Goal: Check status: Check status

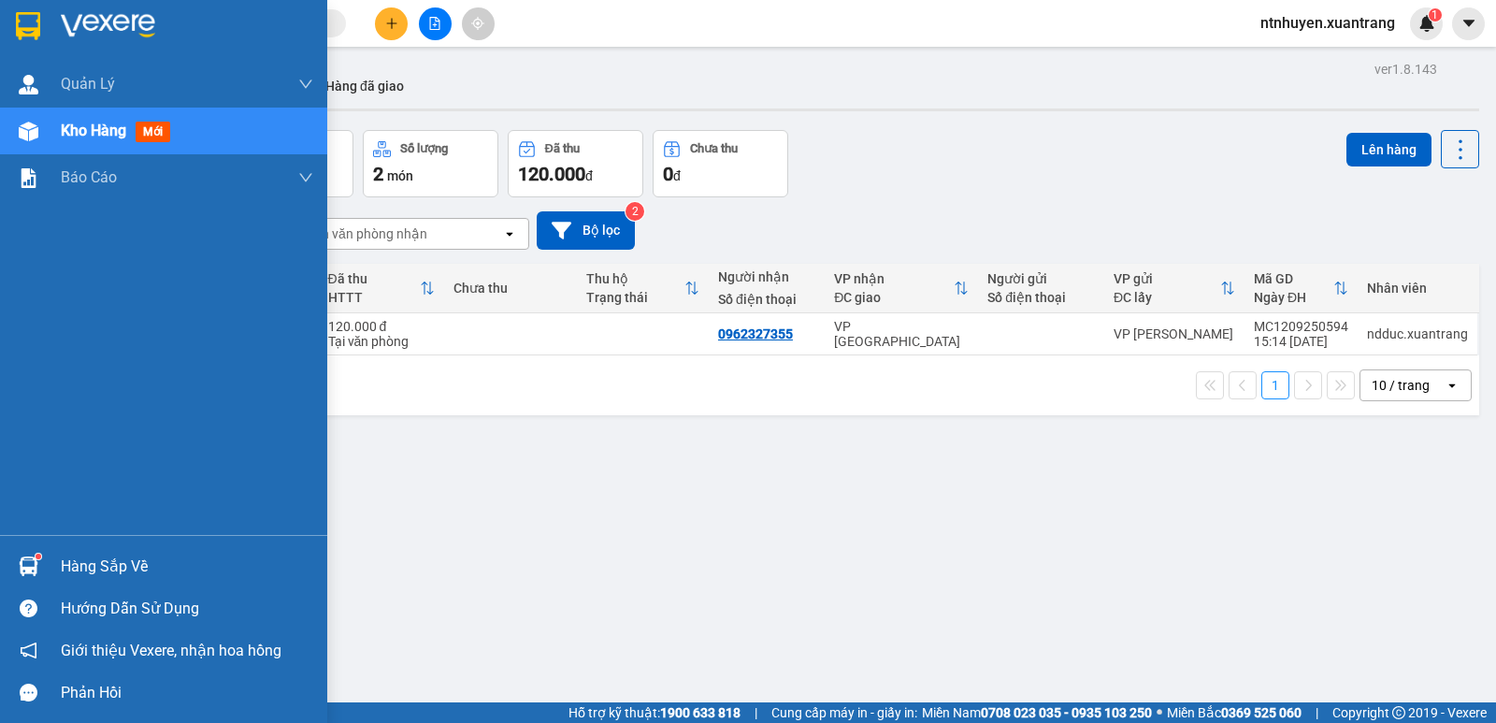
click at [120, 31] on img at bounding box center [108, 26] width 94 height 28
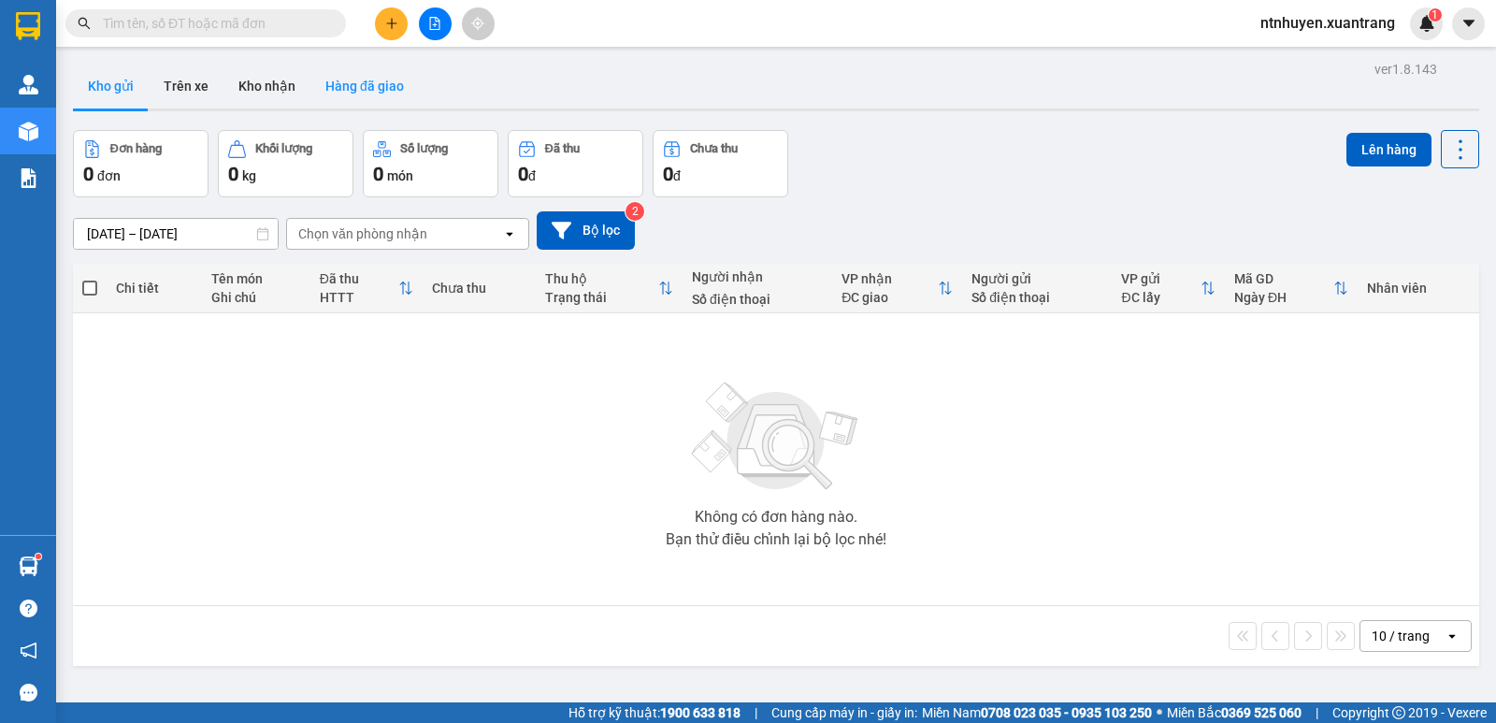
click at [354, 85] on button "Hàng đã giao" at bounding box center [364, 86] width 108 height 45
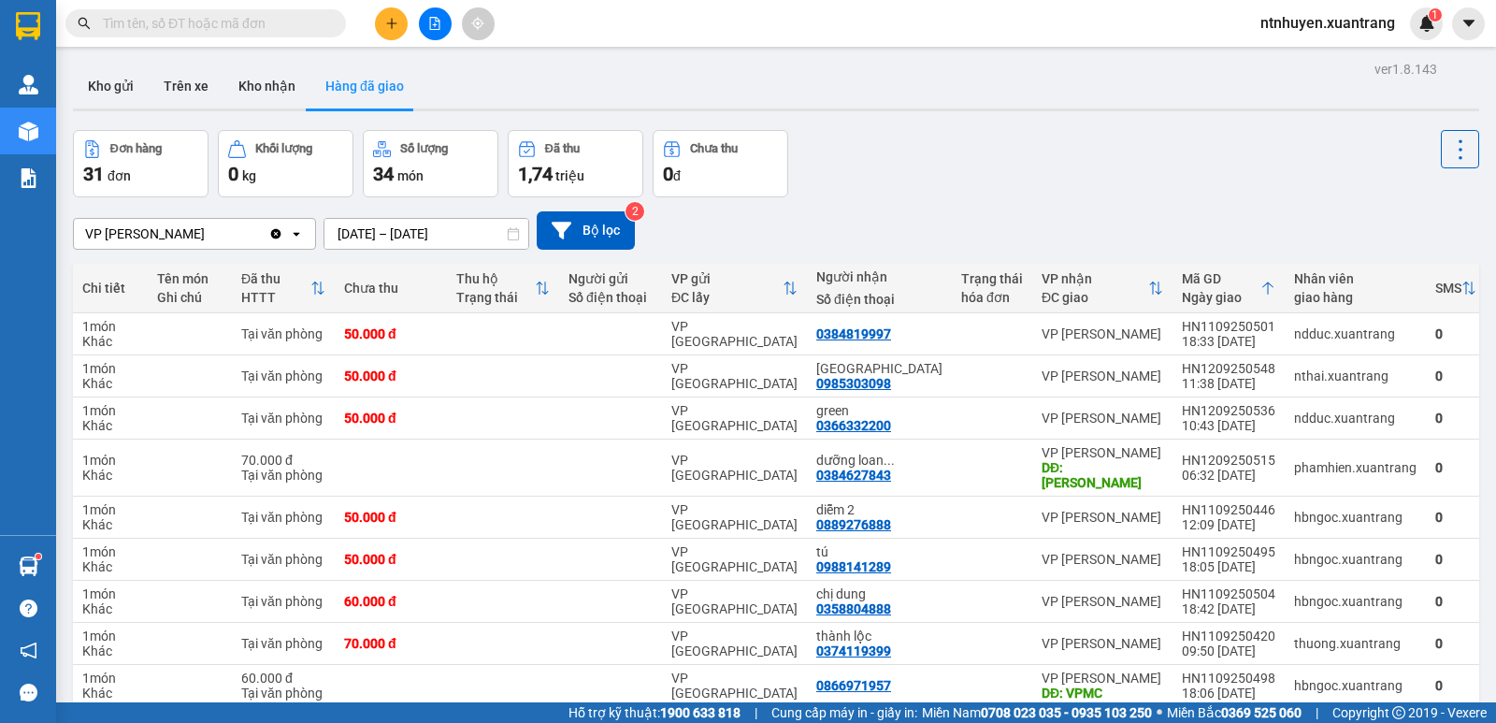
click at [188, 24] on input "text" at bounding box center [213, 23] width 221 height 21
paste input "0916424899"
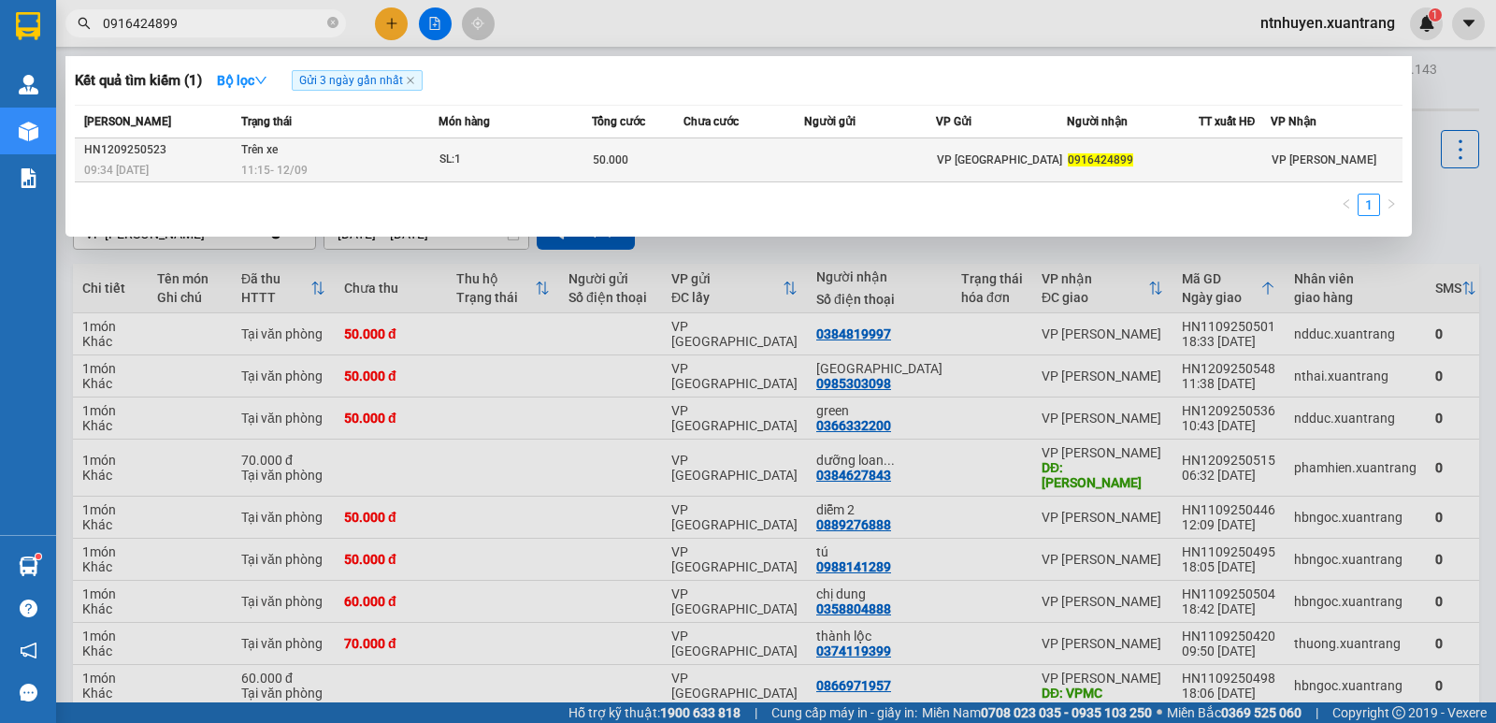
type input "0916424899"
click at [322, 161] on div "11:15 - 12/09" at bounding box center [339, 170] width 196 height 21
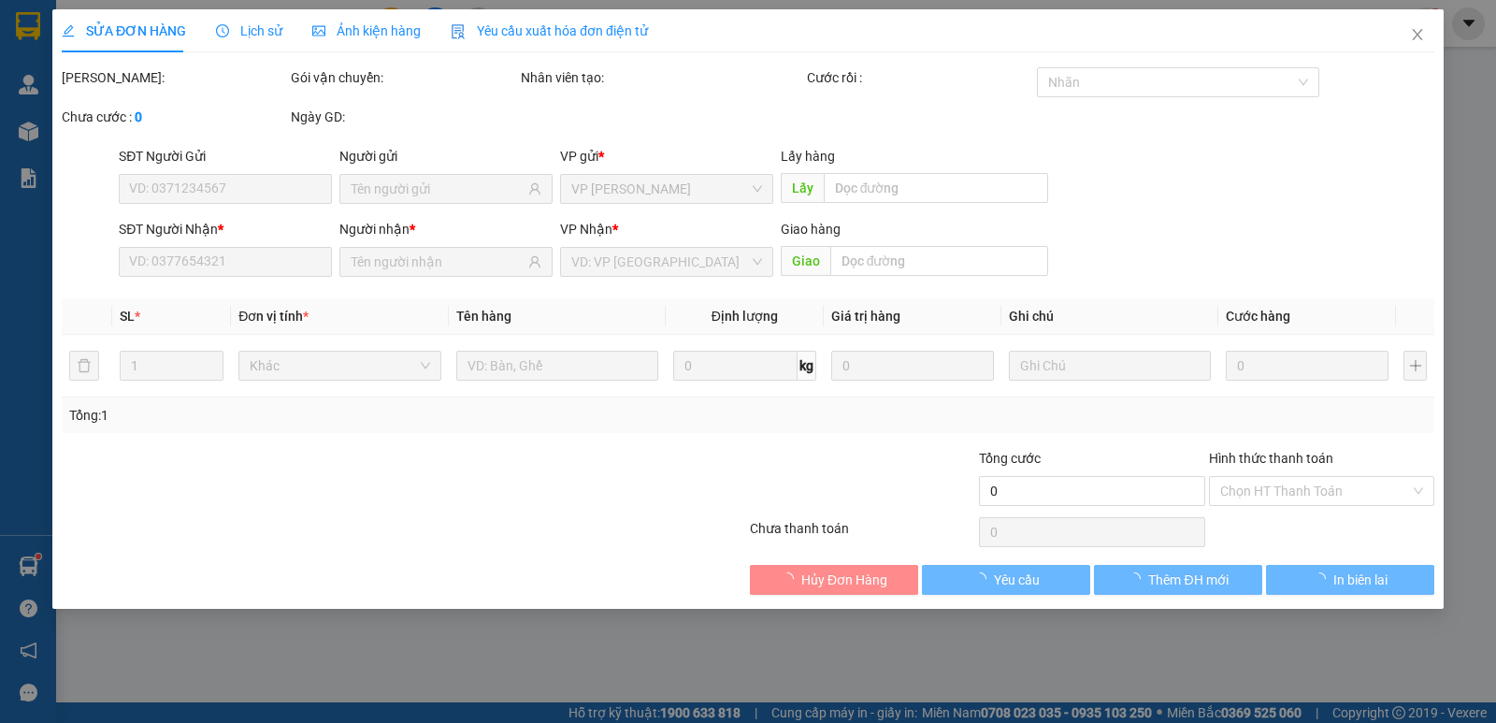
type input "0916424899"
type input "50.000"
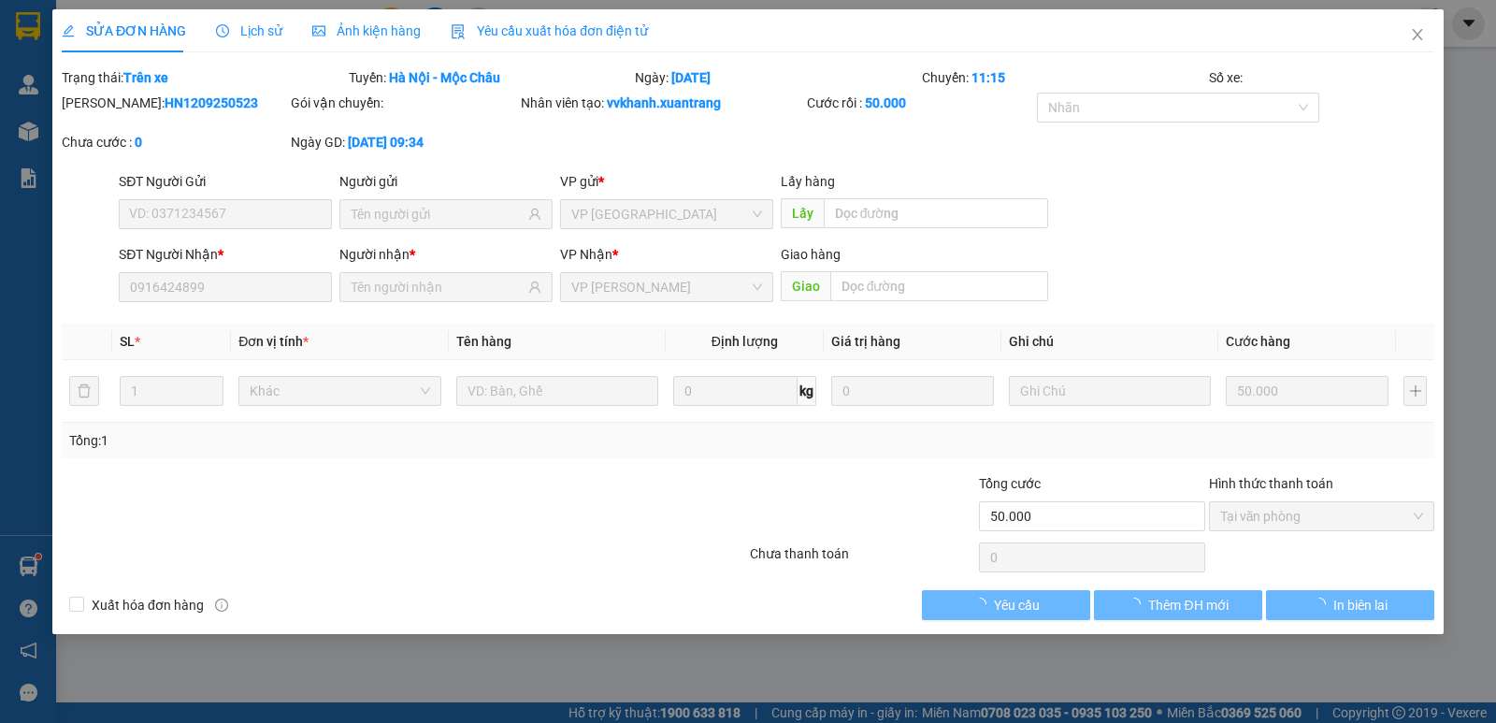
click at [347, 33] on span "Ảnh kiện hàng" at bounding box center [366, 30] width 108 height 15
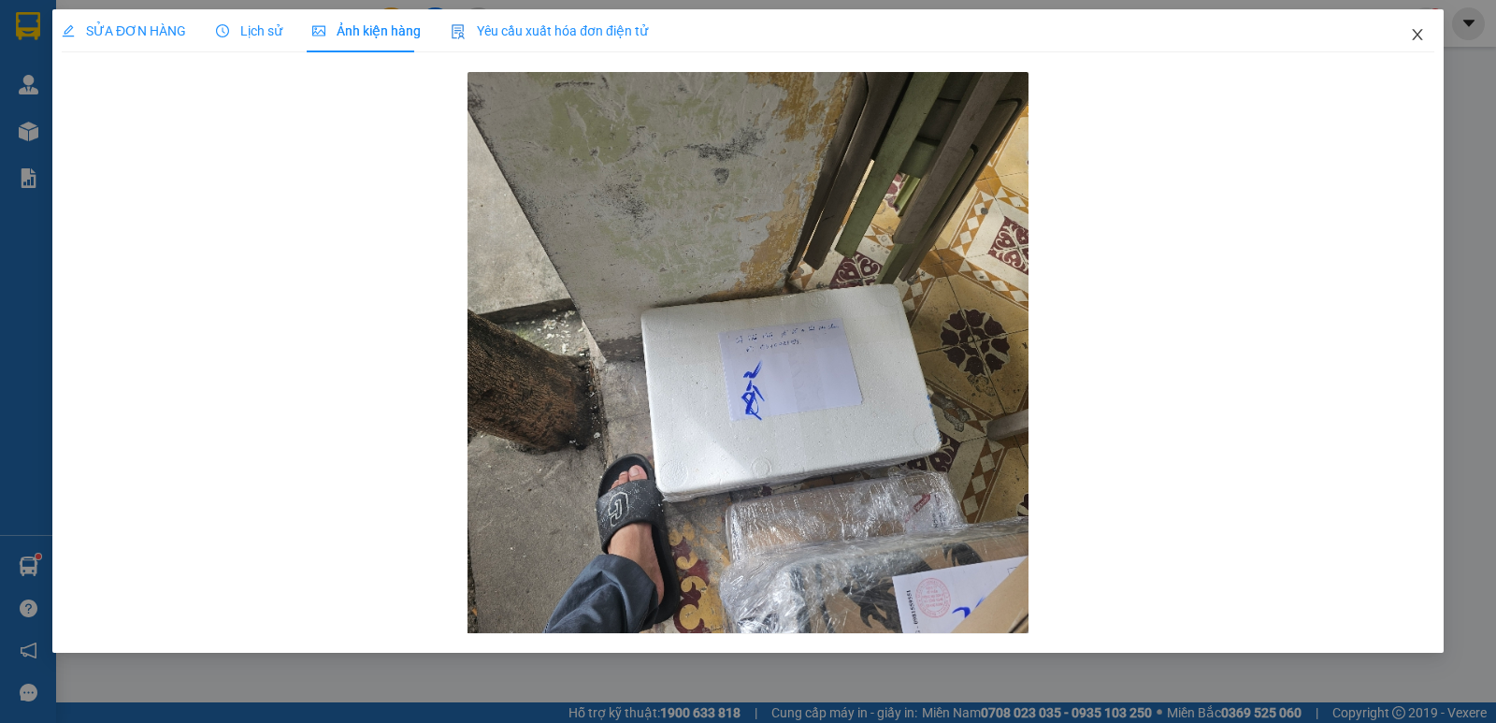
click at [1417, 36] on icon "close" at bounding box center [1417, 34] width 15 height 15
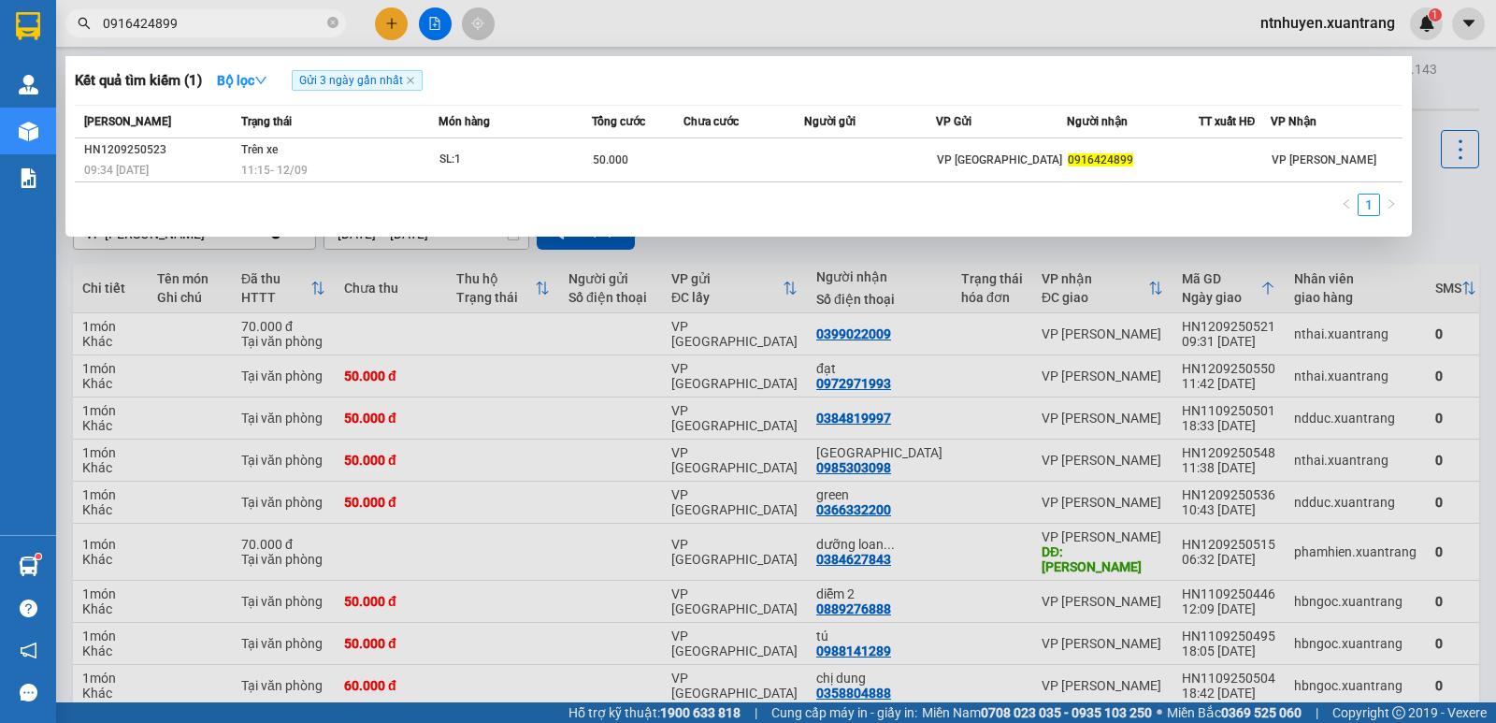
click at [196, 21] on input "0916424899" at bounding box center [213, 23] width 221 height 21
paste input "1100001"
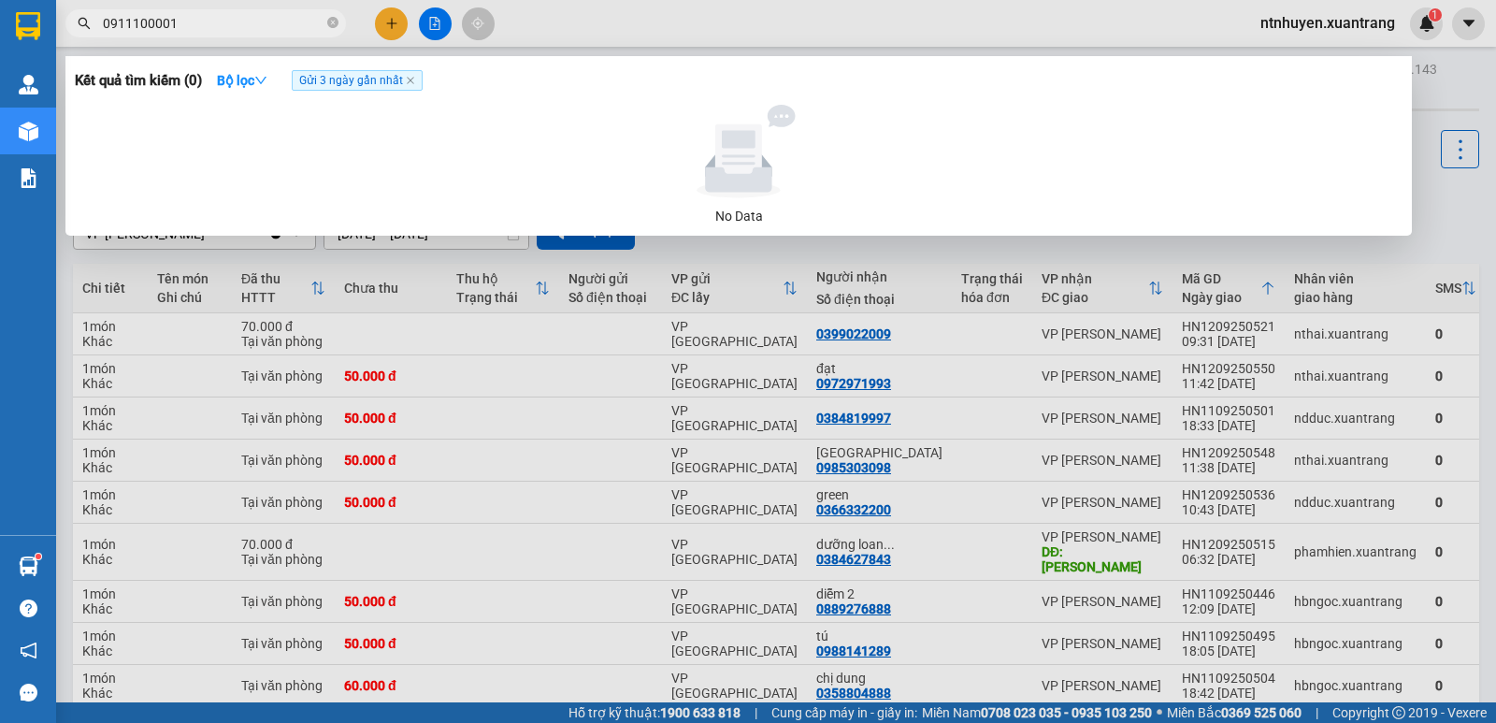
type input "0911100001"
click at [226, 22] on input "0911100001" at bounding box center [213, 23] width 221 height 21
click at [607, 7] on div at bounding box center [748, 361] width 1496 height 723
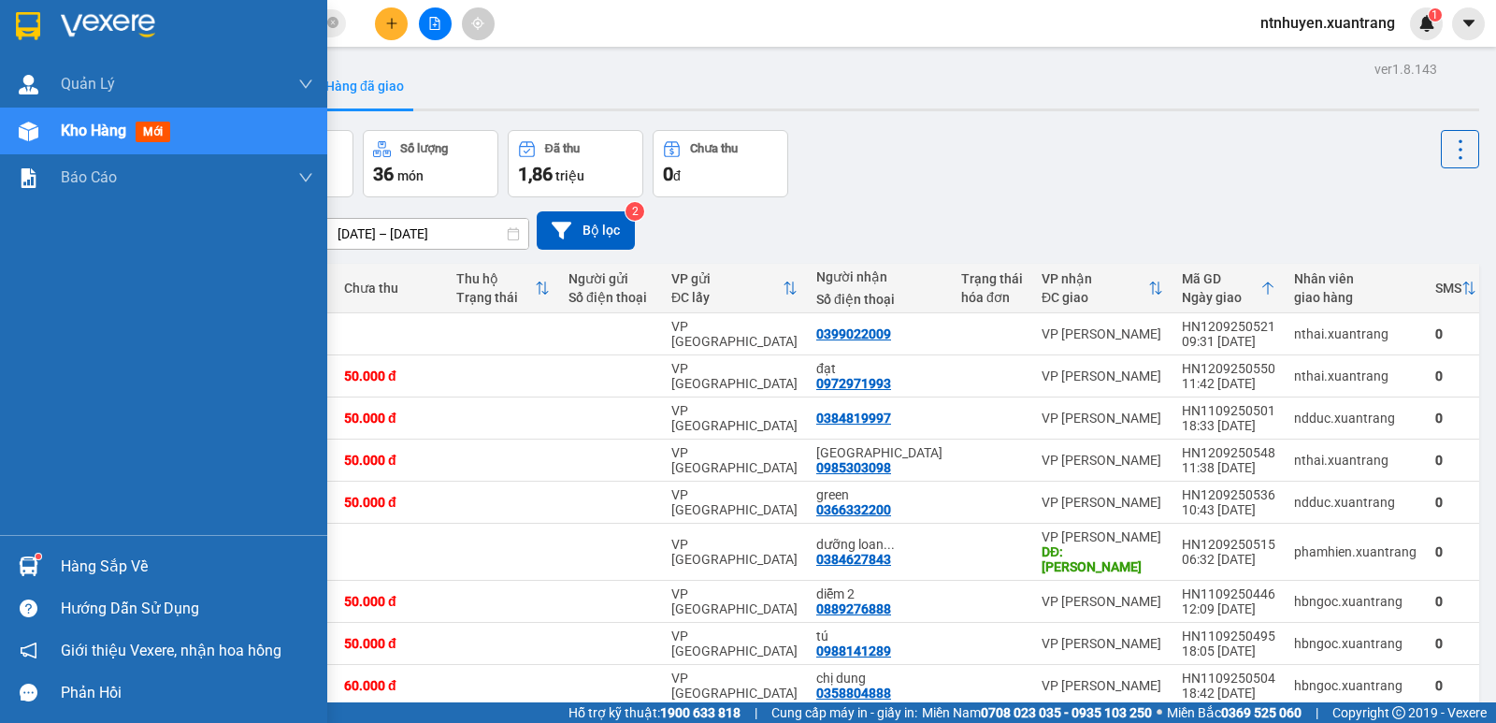
click at [121, 24] on img at bounding box center [108, 26] width 94 height 28
click at [48, 32] on div at bounding box center [163, 30] width 327 height 61
click at [94, 29] on img at bounding box center [108, 26] width 94 height 28
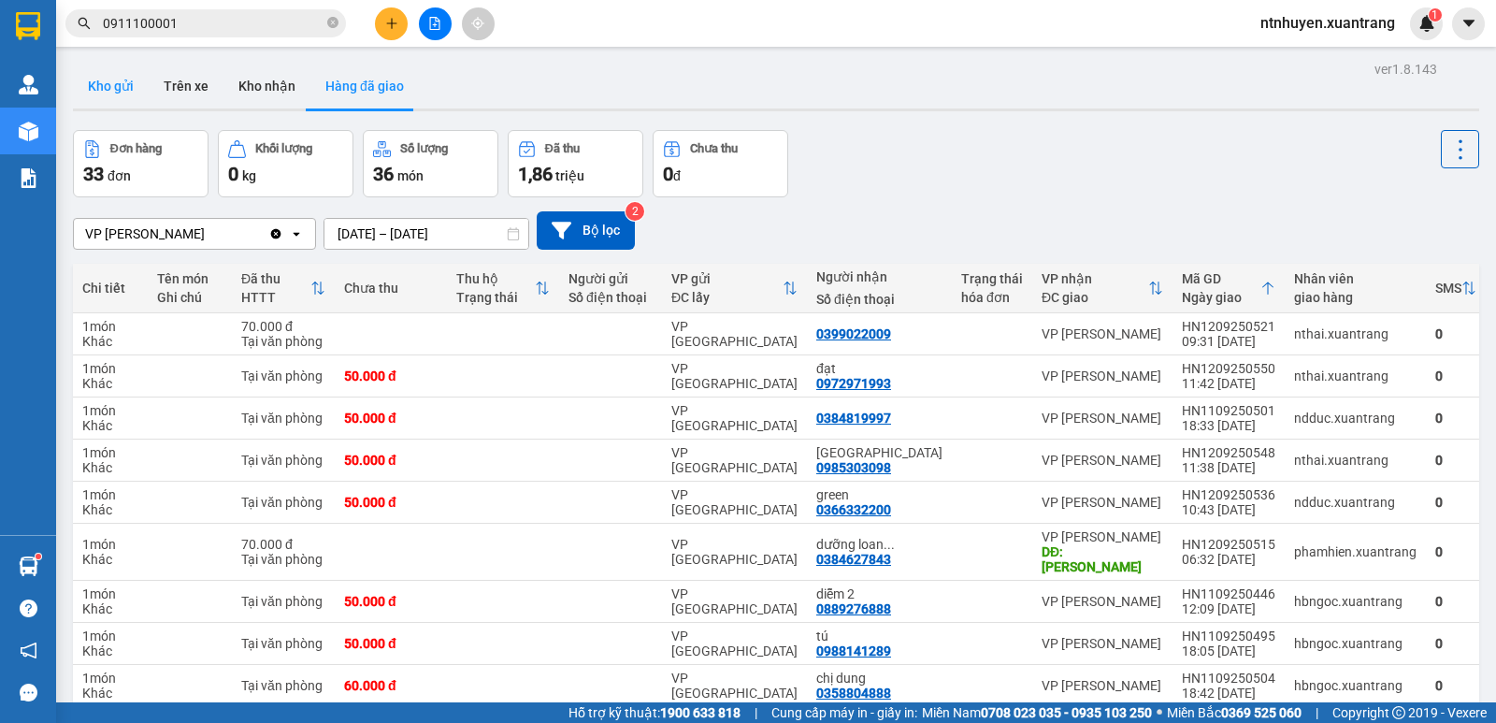
click at [116, 85] on button "Kho gửi" at bounding box center [111, 86] width 76 height 45
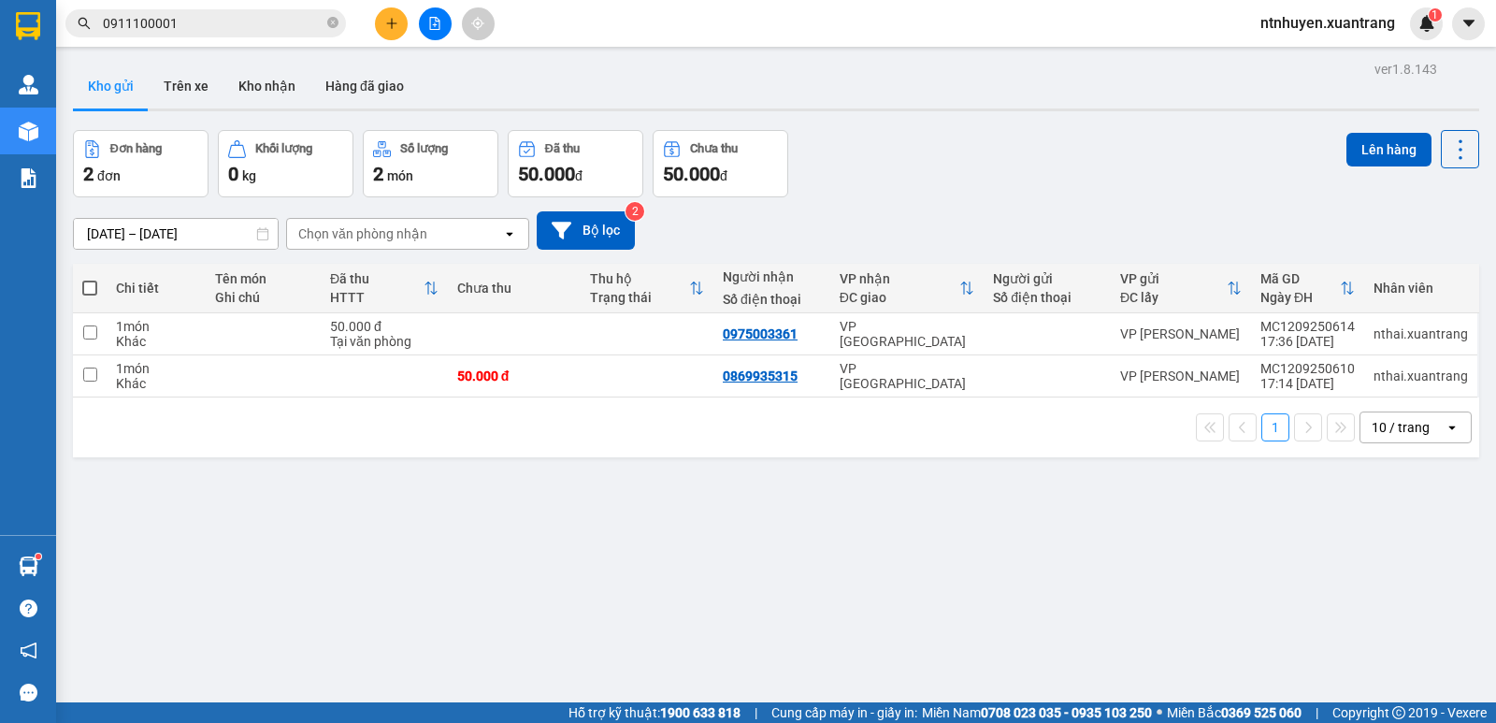
click at [435, 25] on icon "file-add" at bounding box center [435, 23] width 10 height 13
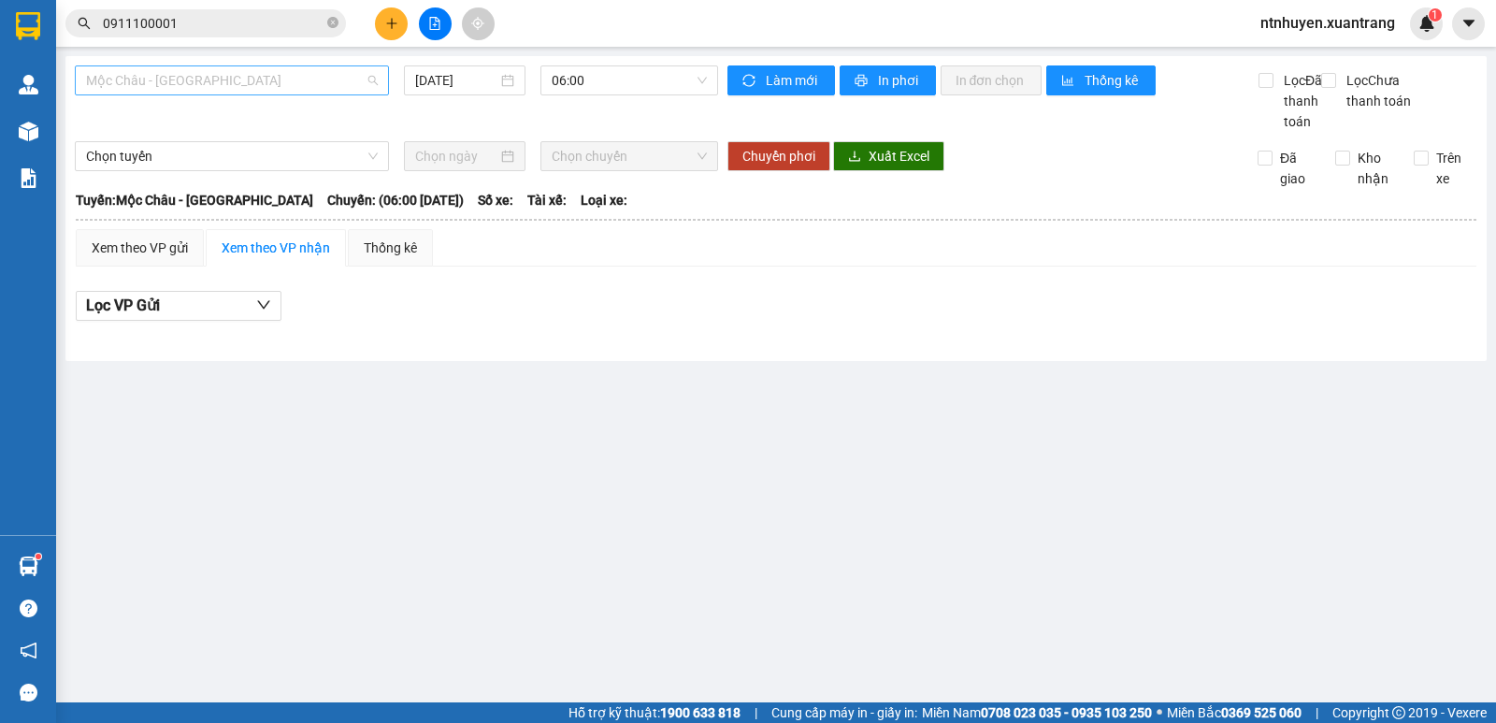
click at [224, 78] on span "Mộc Châu - [GEOGRAPHIC_DATA]" at bounding box center [232, 80] width 292 height 28
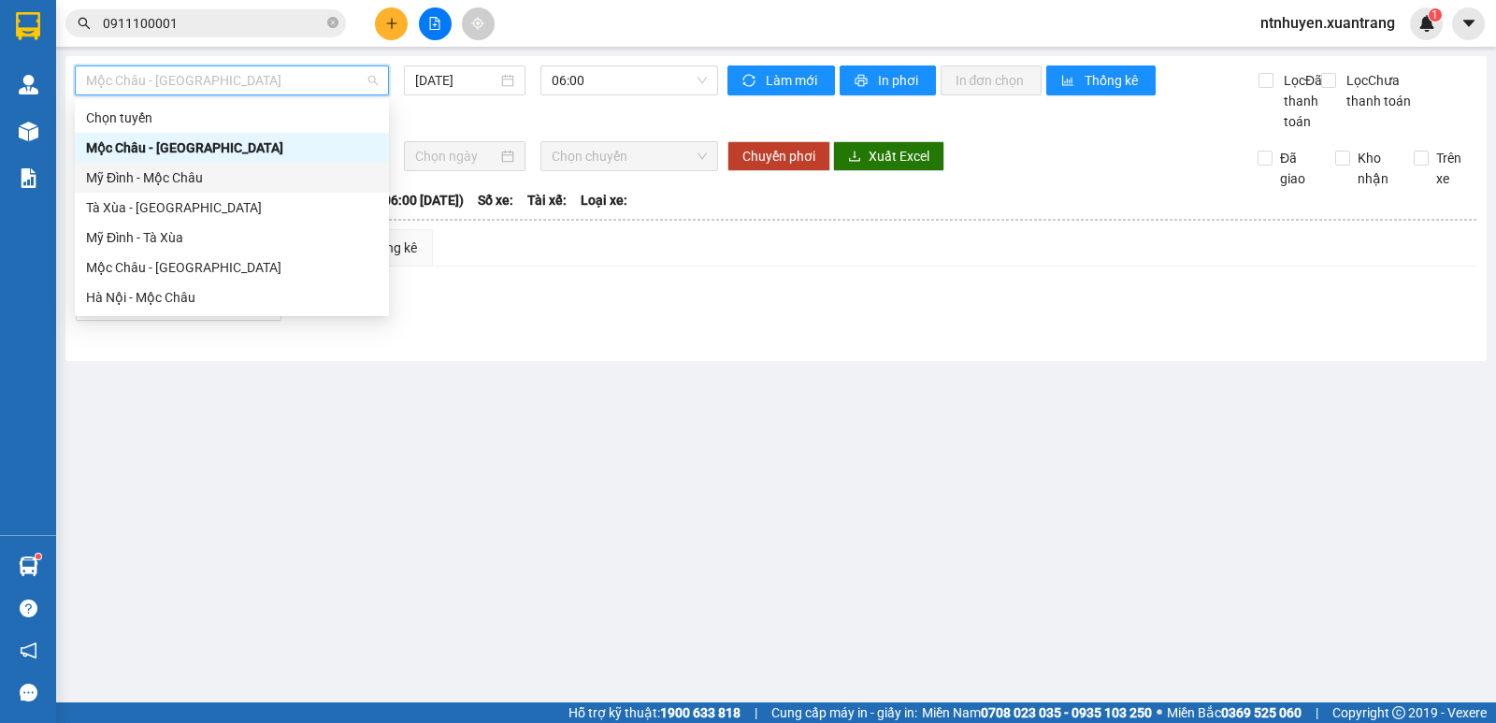
click at [188, 173] on div "Mỹ Đình - Mộc Châu" at bounding box center [232, 177] width 292 height 21
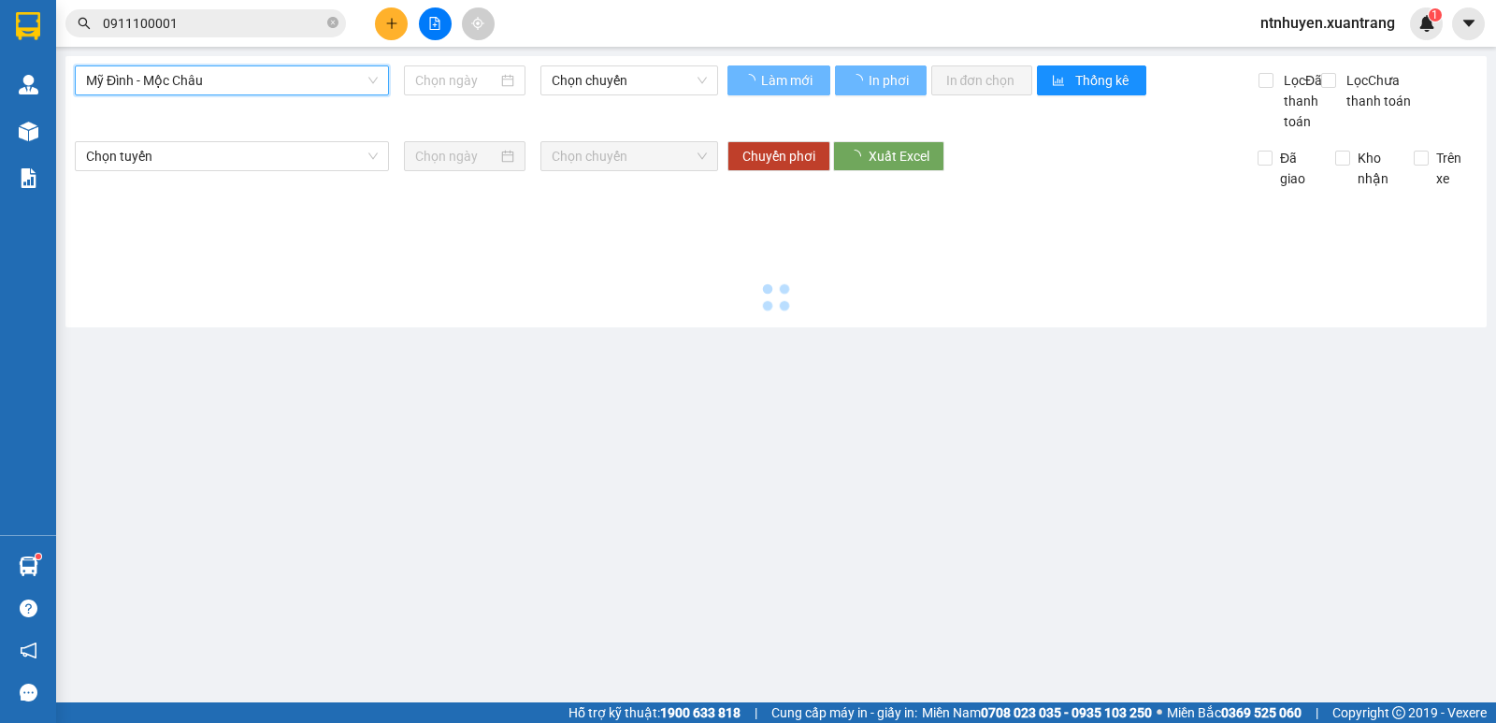
type input "[DATE]"
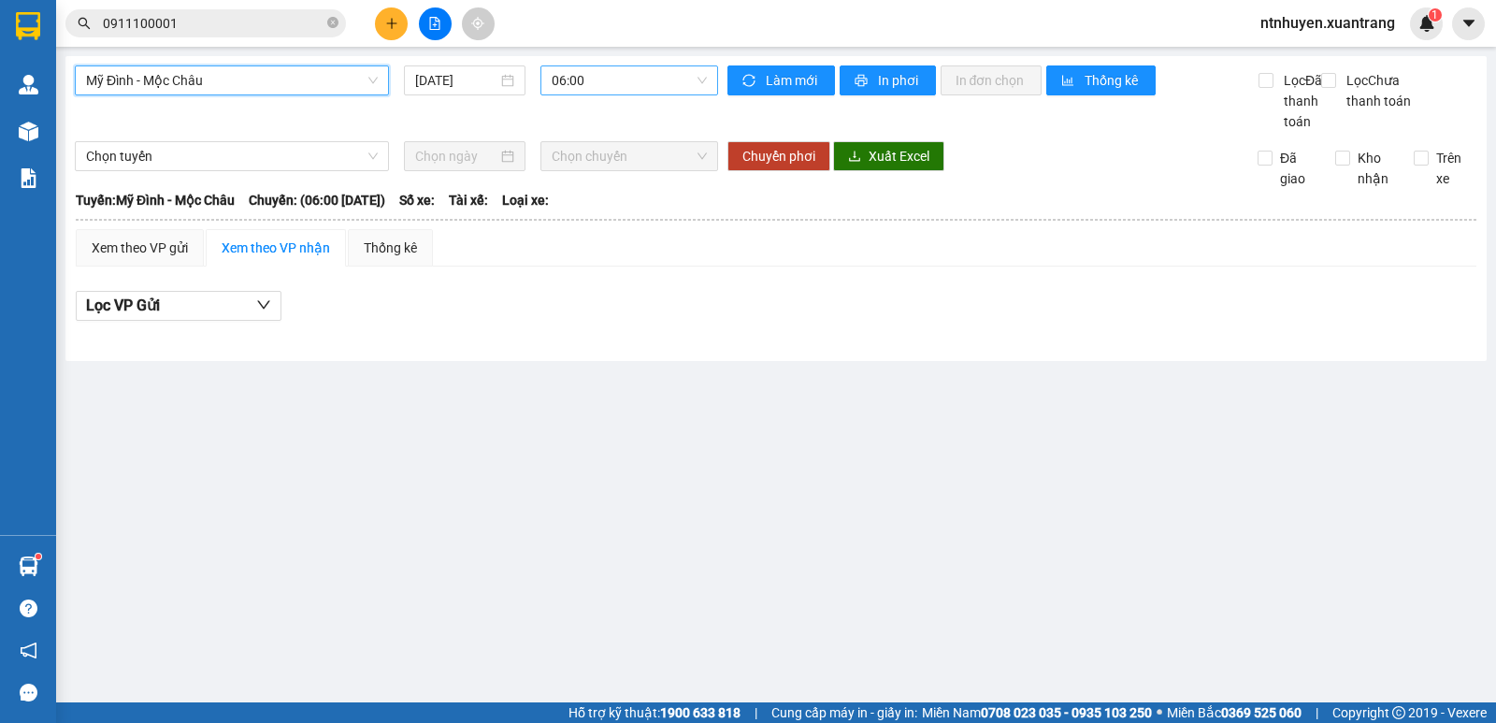
click at [608, 74] on span "06:00" at bounding box center [629, 80] width 154 height 28
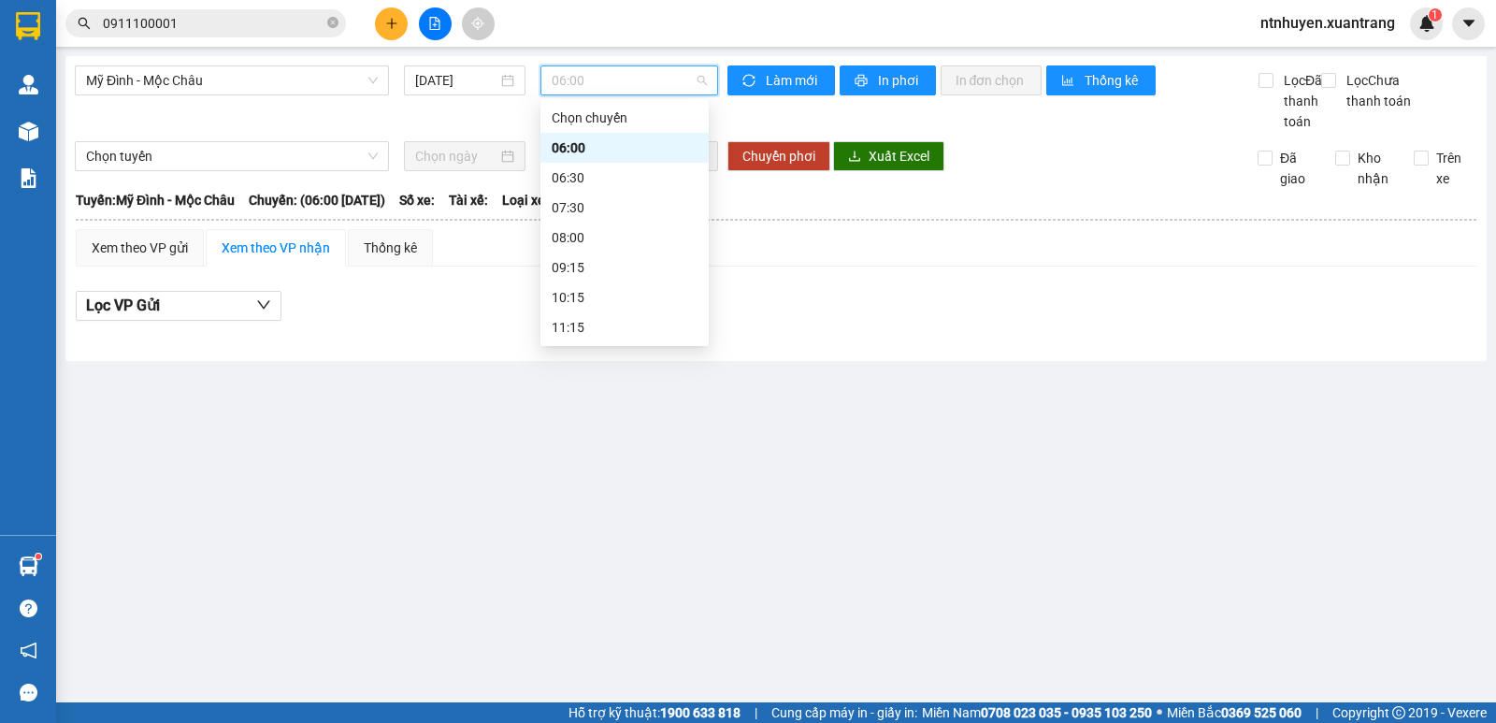
scroll to position [209, 0]
click at [595, 206] on div "14:15" at bounding box center [625, 207] width 146 height 21
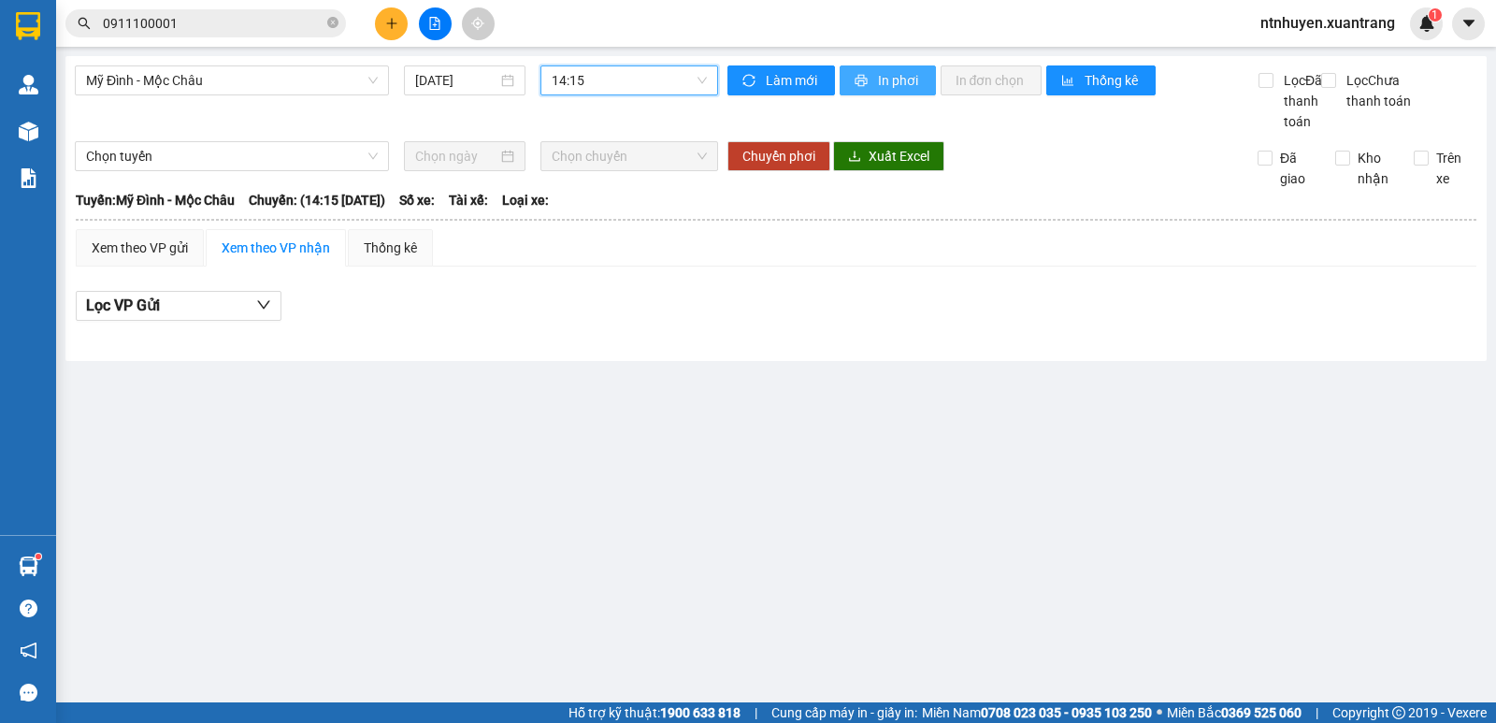
click at [897, 84] on span "In phơi" at bounding box center [899, 80] width 43 height 21
click at [656, 77] on span "14:15" at bounding box center [629, 80] width 154 height 28
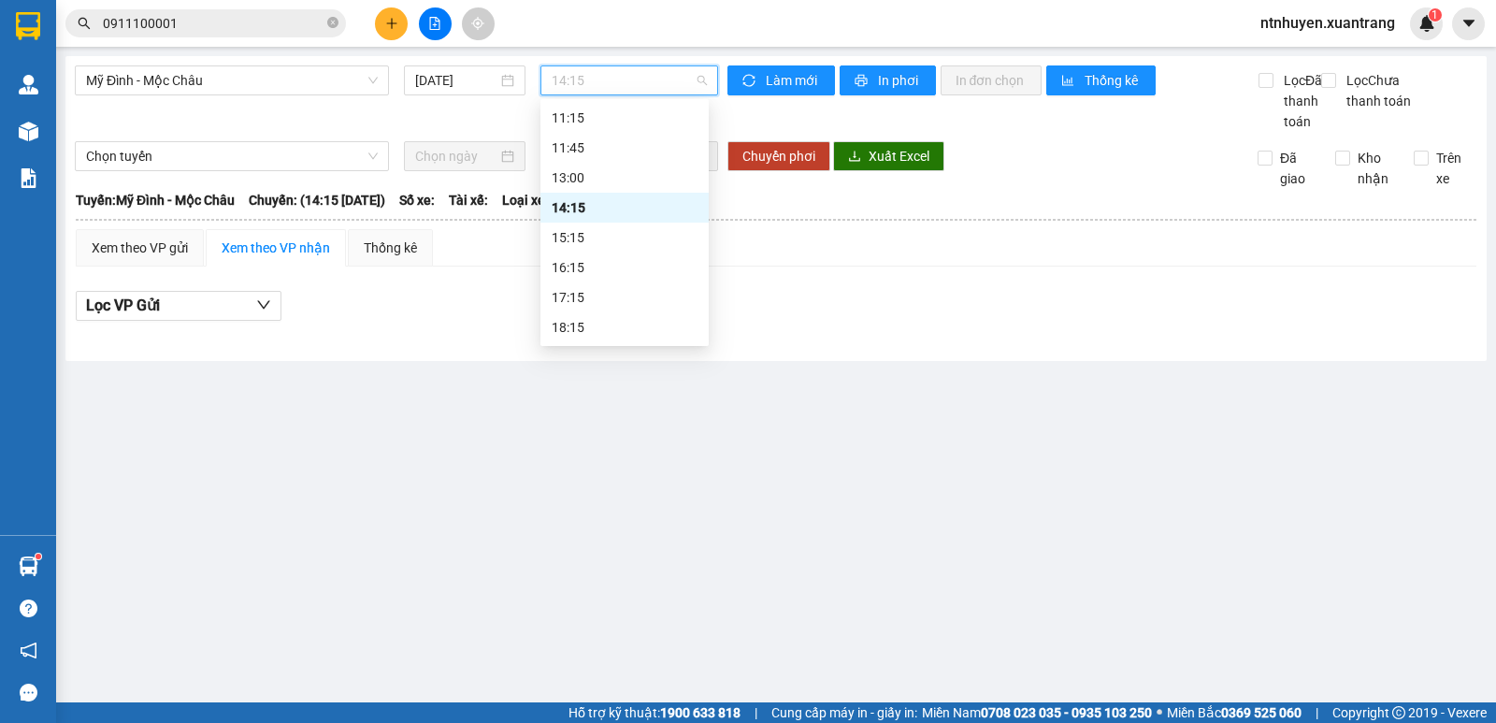
click at [580, 230] on div "15:15" at bounding box center [625, 237] width 146 height 21
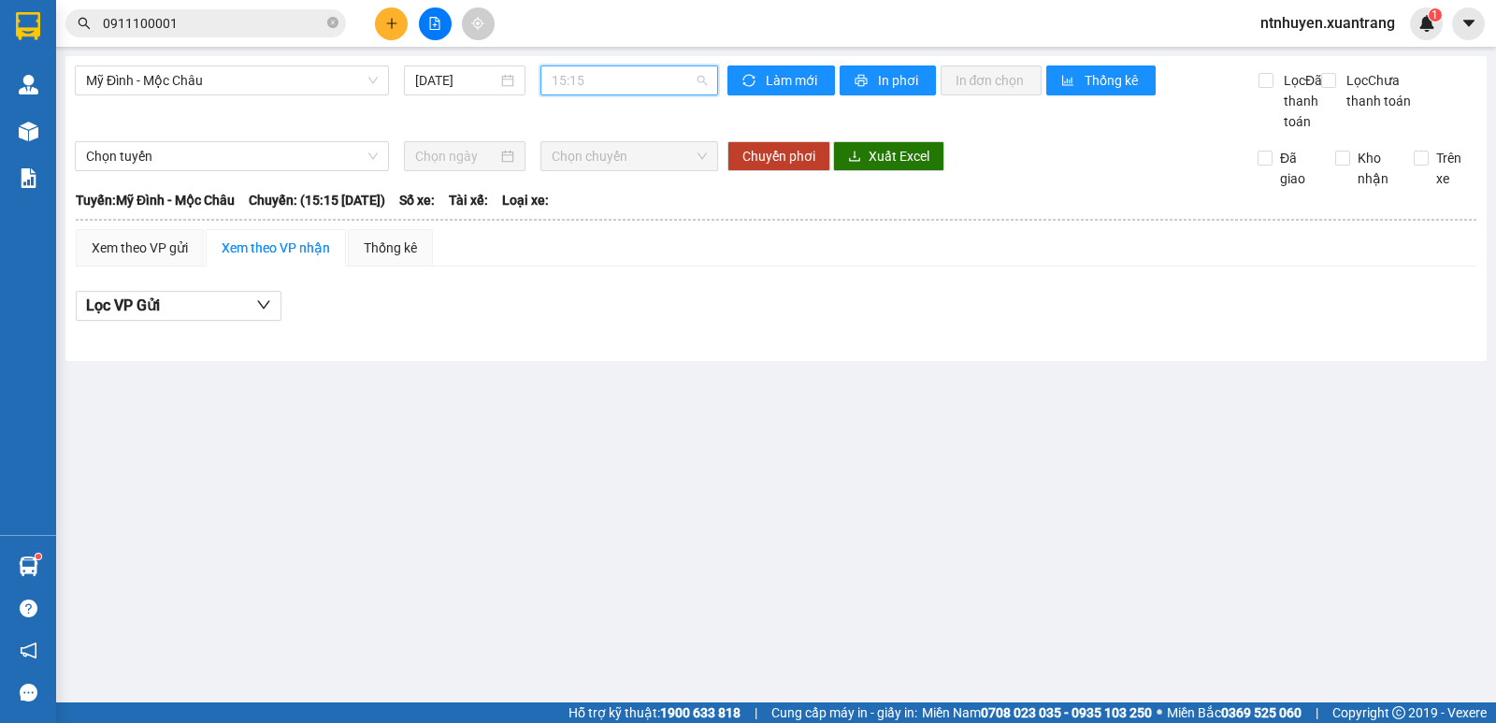
click at [664, 79] on span "15:15" at bounding box center [629, 80] width 154 height 28
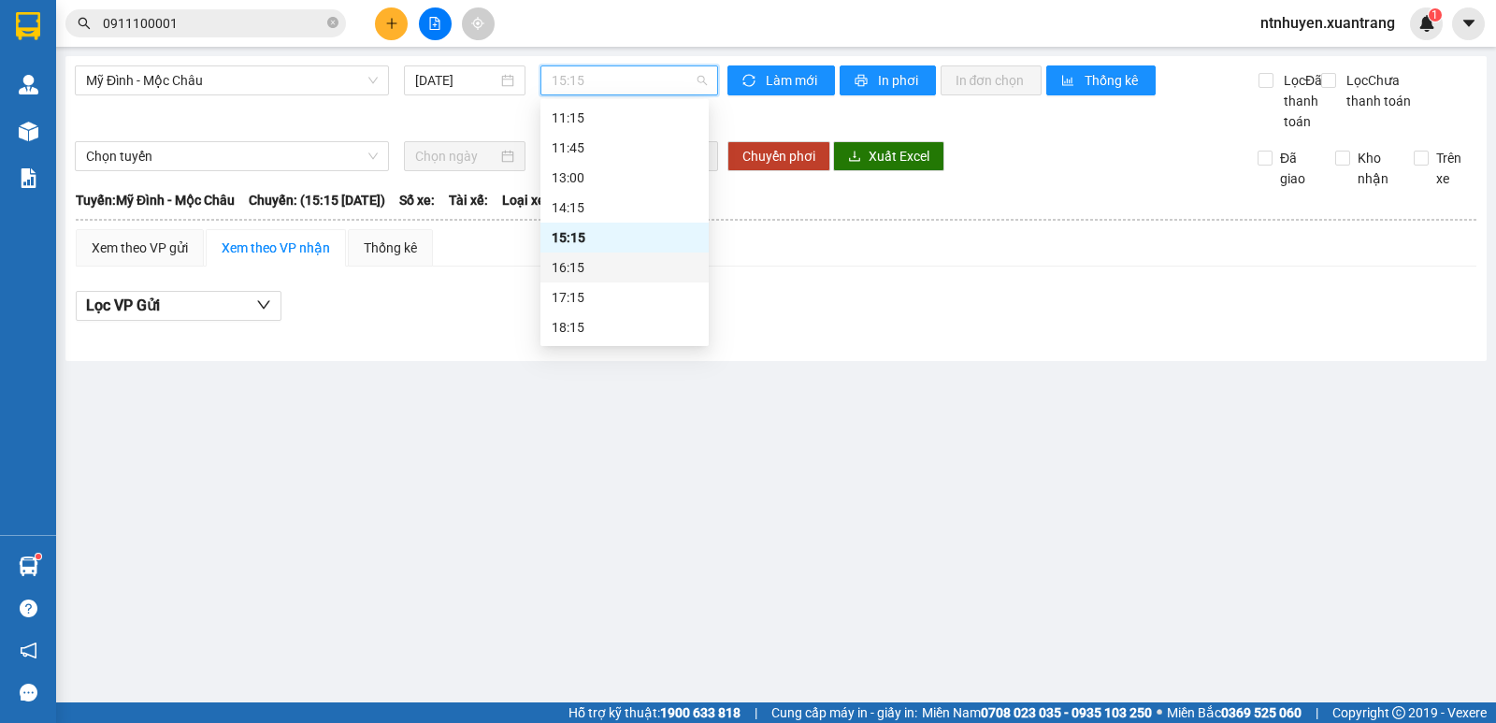
click at [612, 269] on div "16:15" at bounding box center [625, 267] width 146 height 21
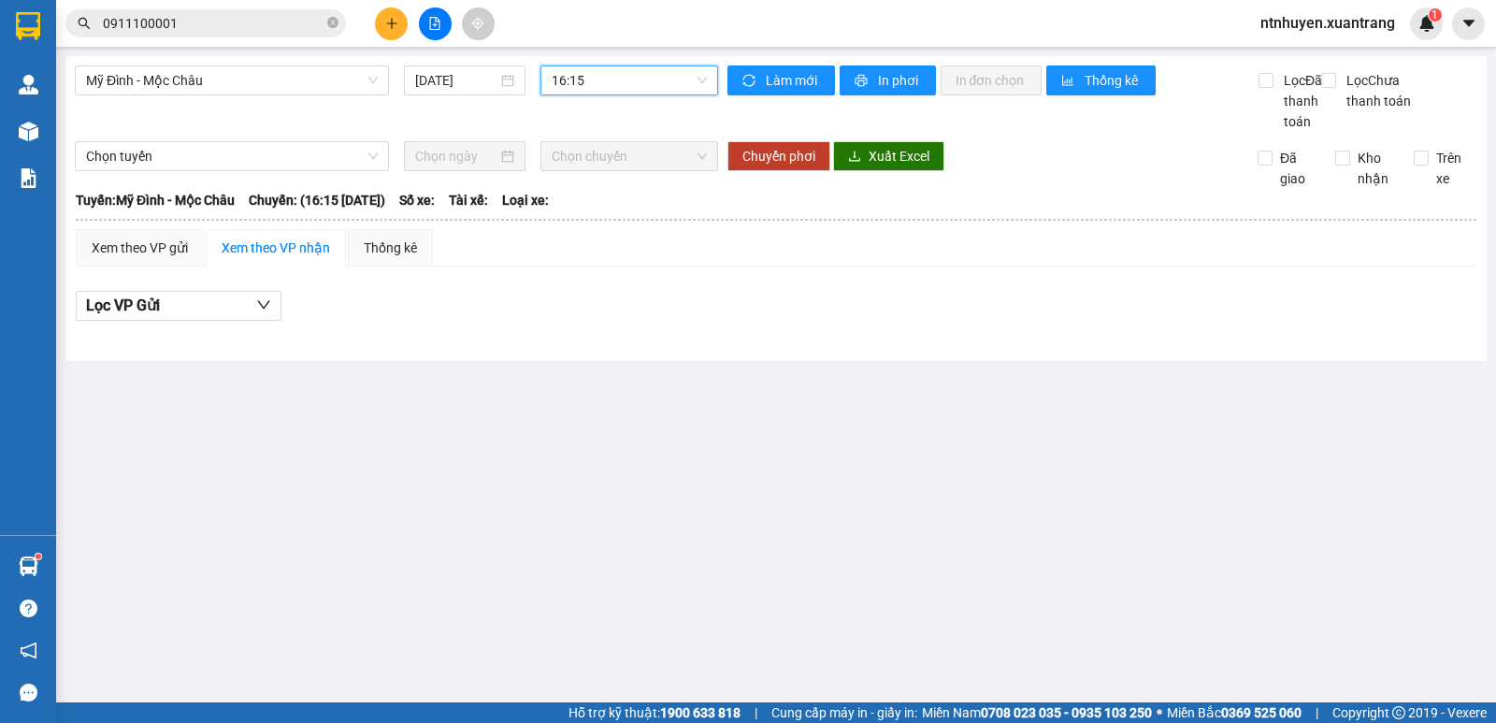
click at [577, 84] on span "16:15" at bounding box center [629, 80] width 154 height 28
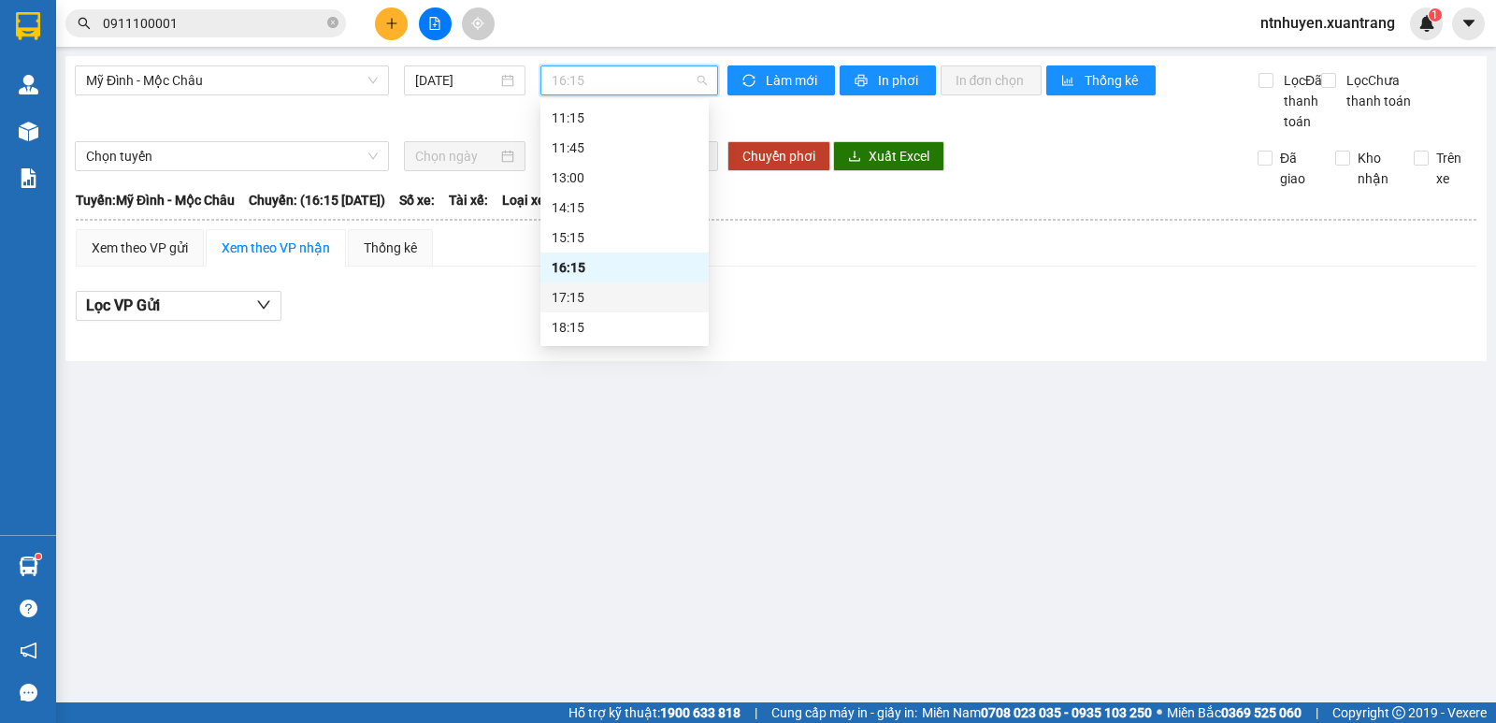
click at [630, 292] on div "17:15" at bounding box center [625, 297] width 146 height 21
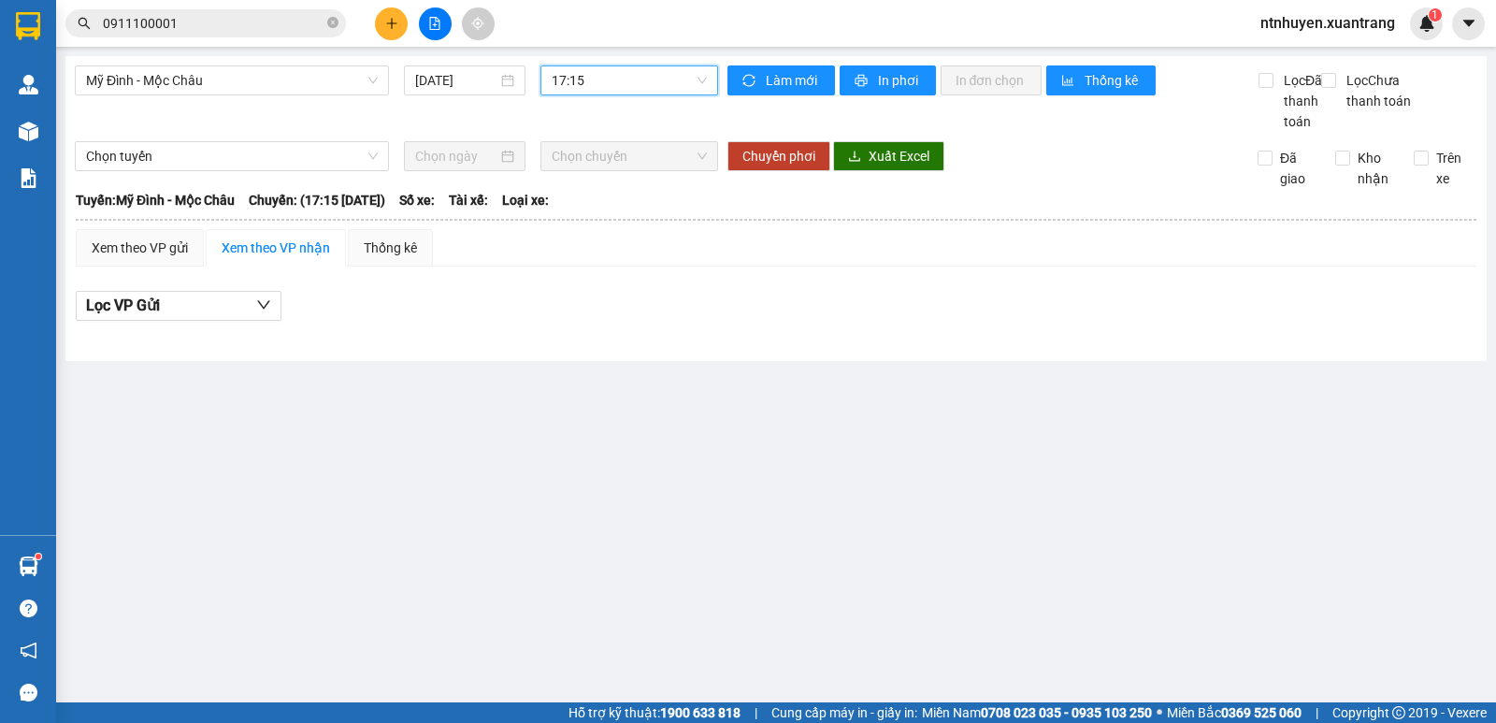
click at [649, 89] on span "17:15" at bounding box center [629, 80] width 154 height 28
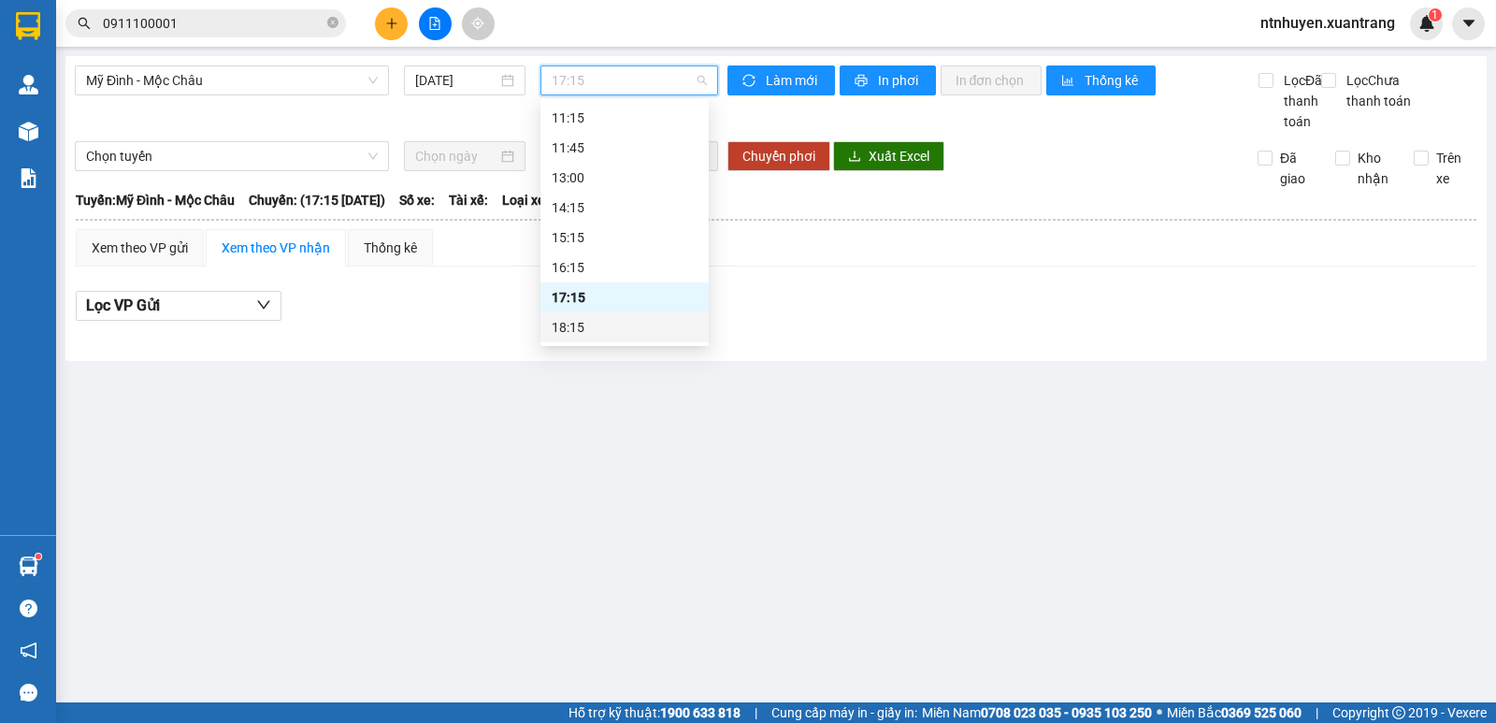
click at [602, 315] on div "18:15" at bounding box center [624, 327] width 168 height 30
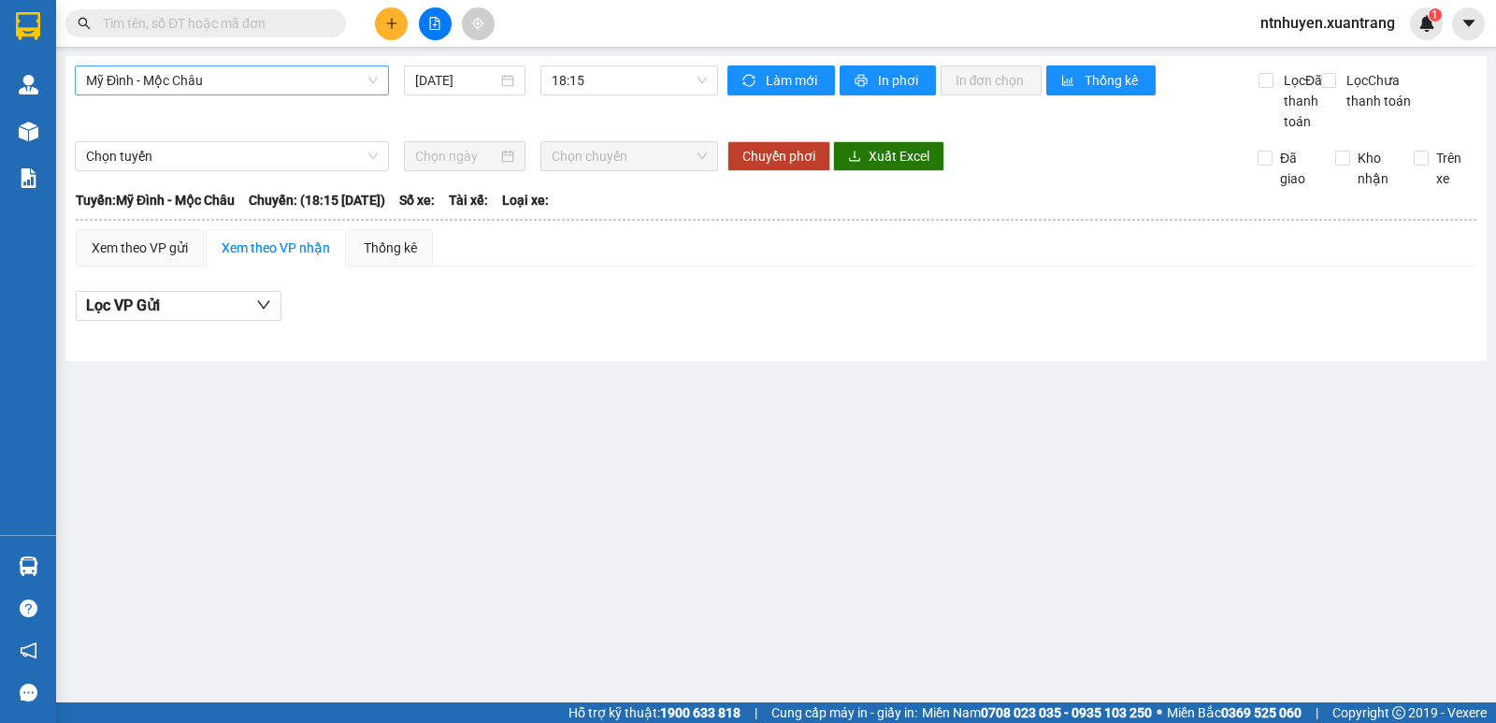
click at [238, 79] on span "Mỹ Đình - Mộc Châu" at bounding box center [232, 80] width 292 height 28
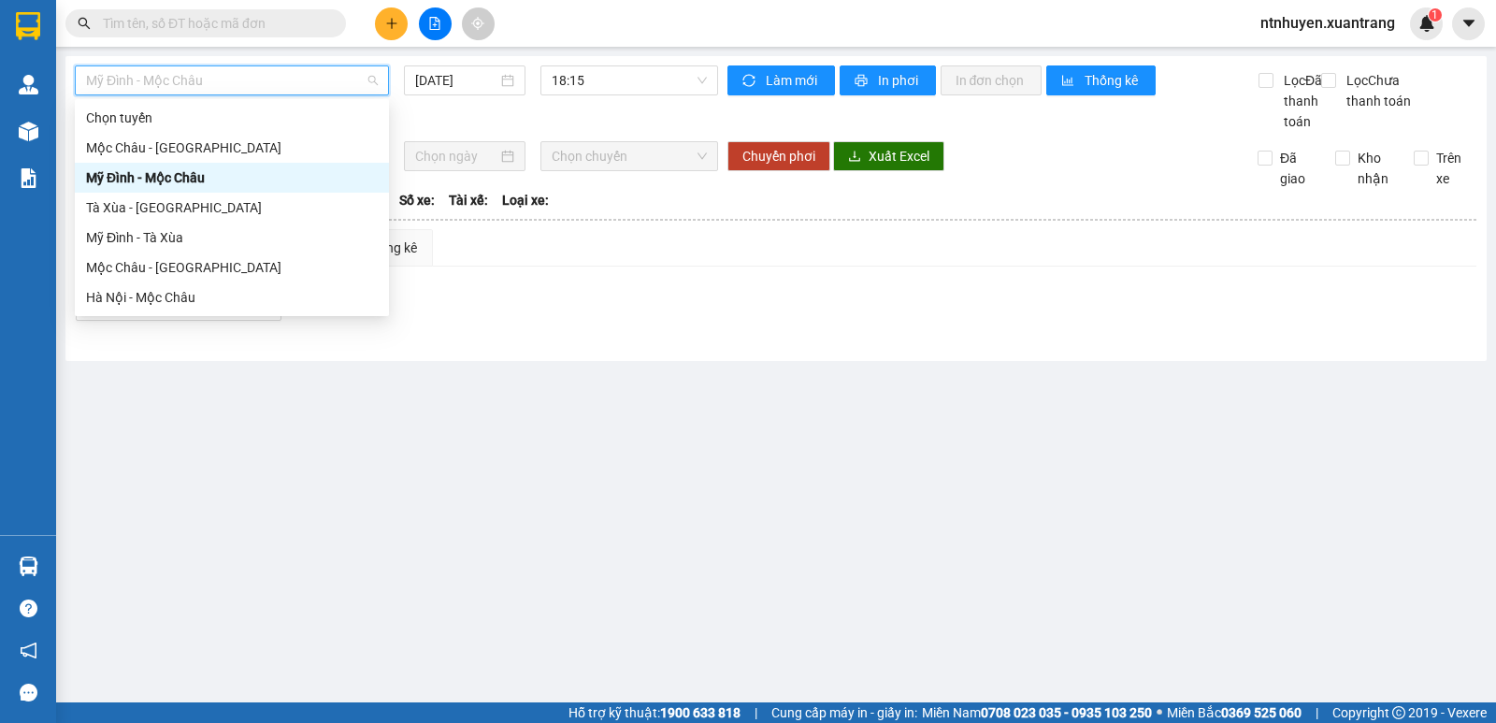
click at [209, 168] on div "Mỹ Đình - Mộc Châu" at bounding box center [232, 177] width 292 height 21
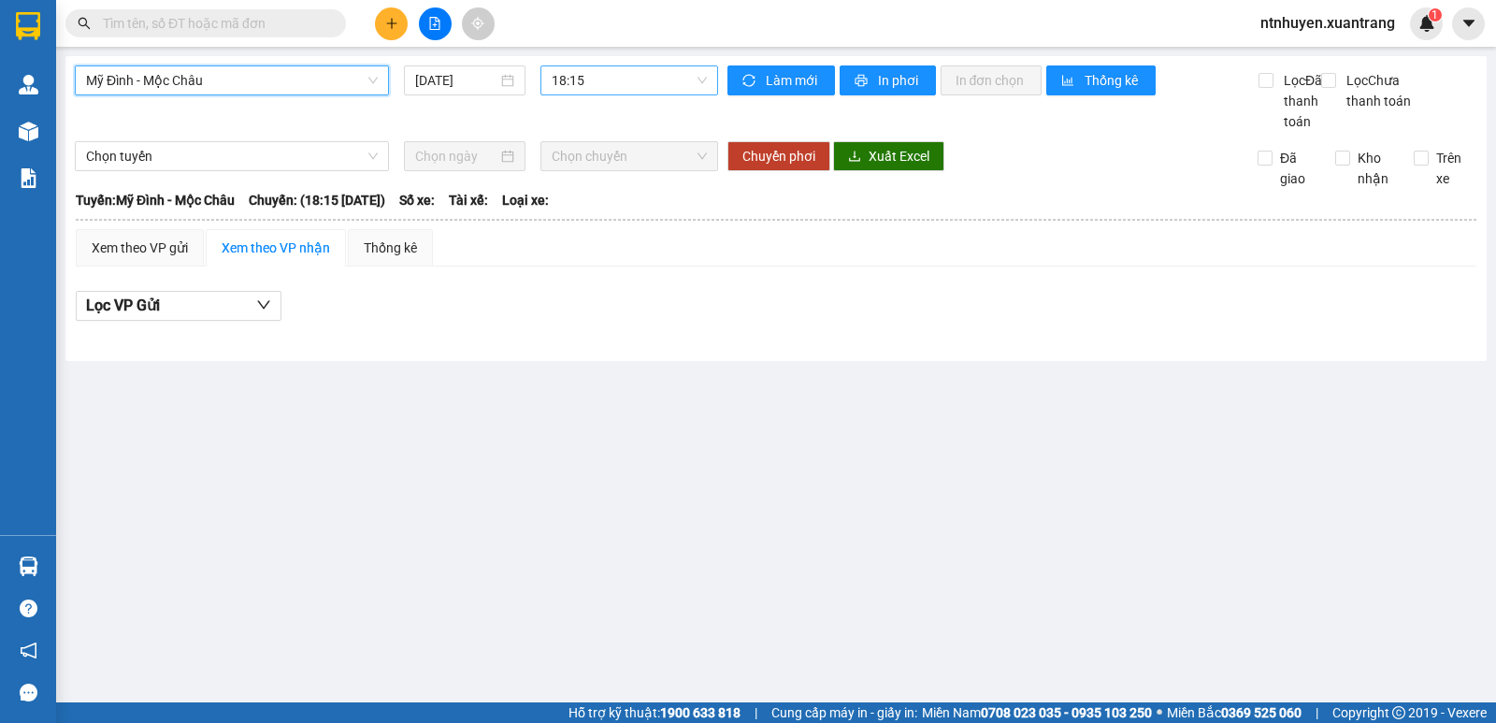
click at [632, 88] on span "18:15" at bounding box center [629, 80] width 154 height 28
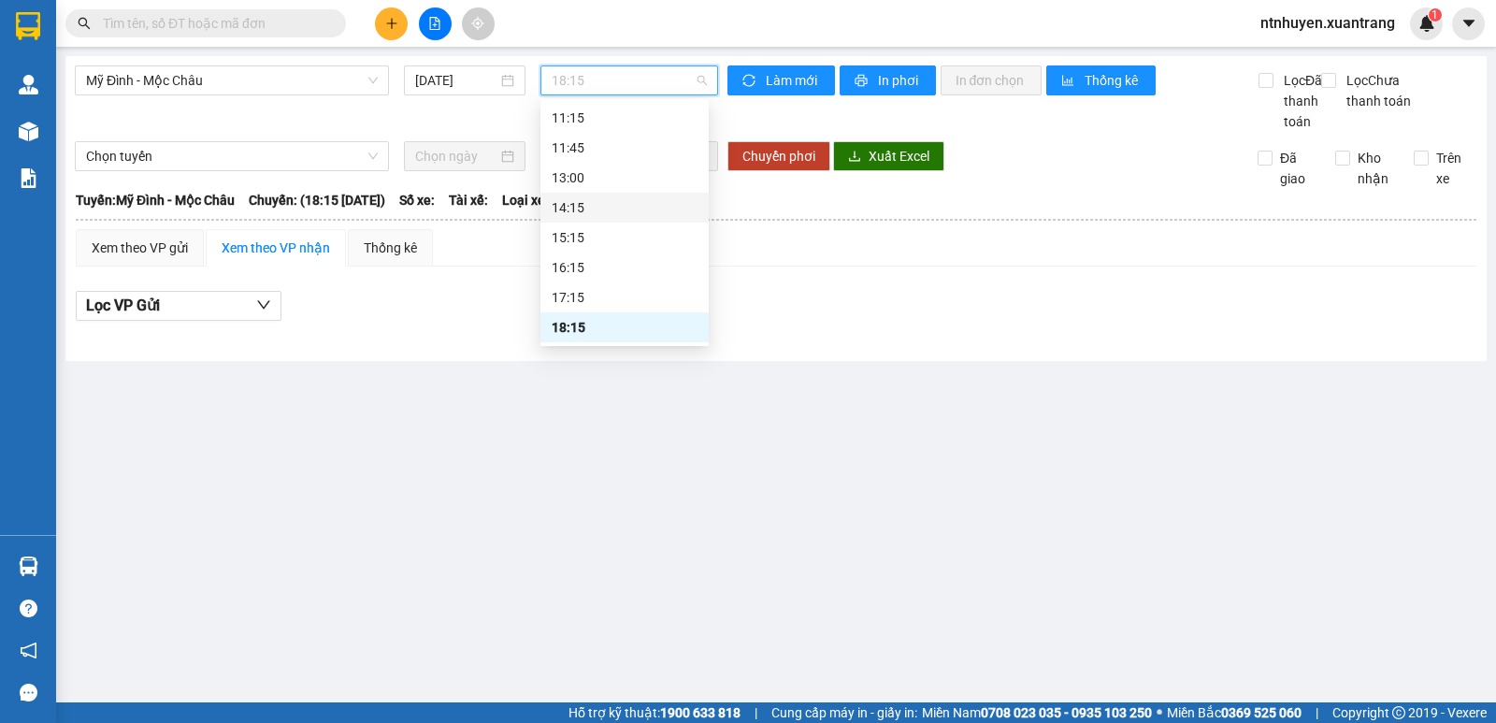
click at [596, 207] on div "14:15" at bounding box center [625, 207] width 146 height 21
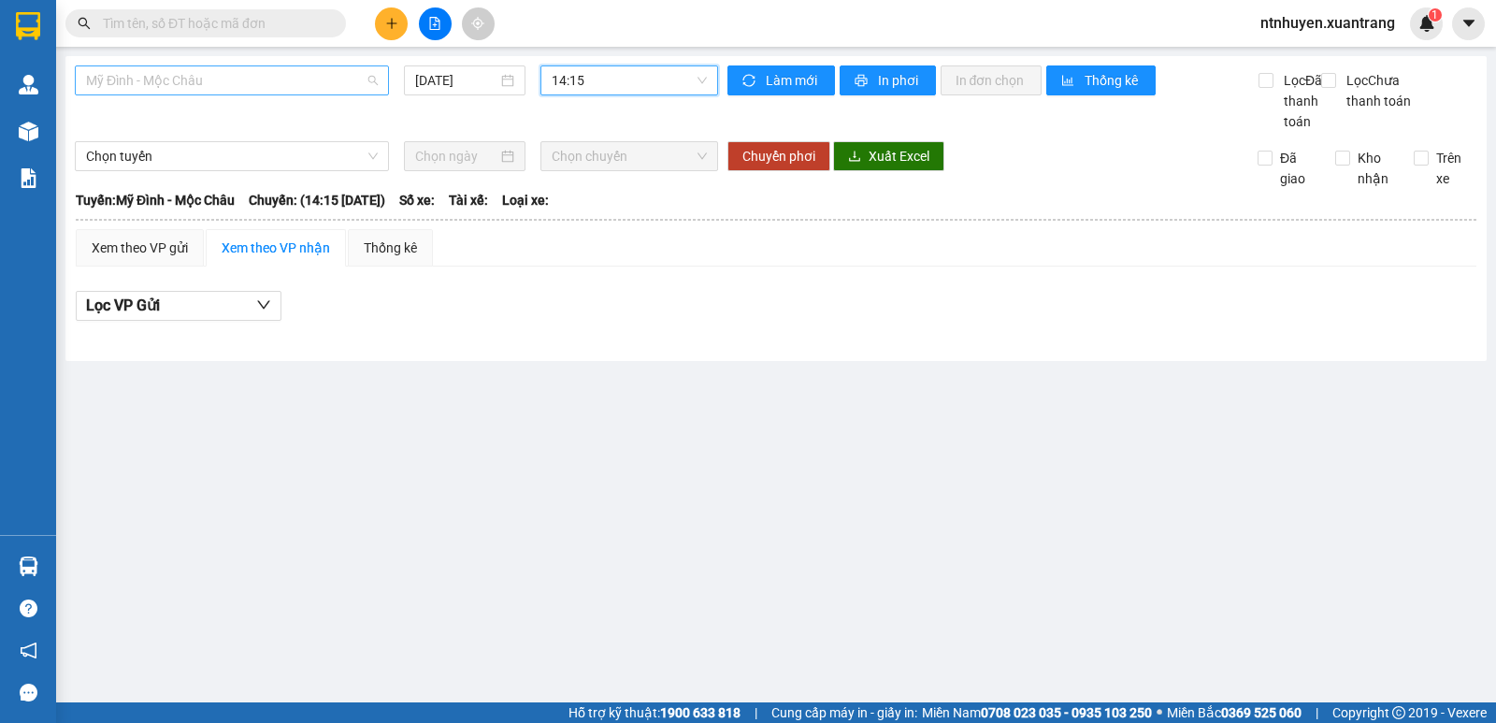
click at [233, 79] on span "Mỹ Đình - Mộc Châu" at bounding box center [232, 80] width 292 height 28
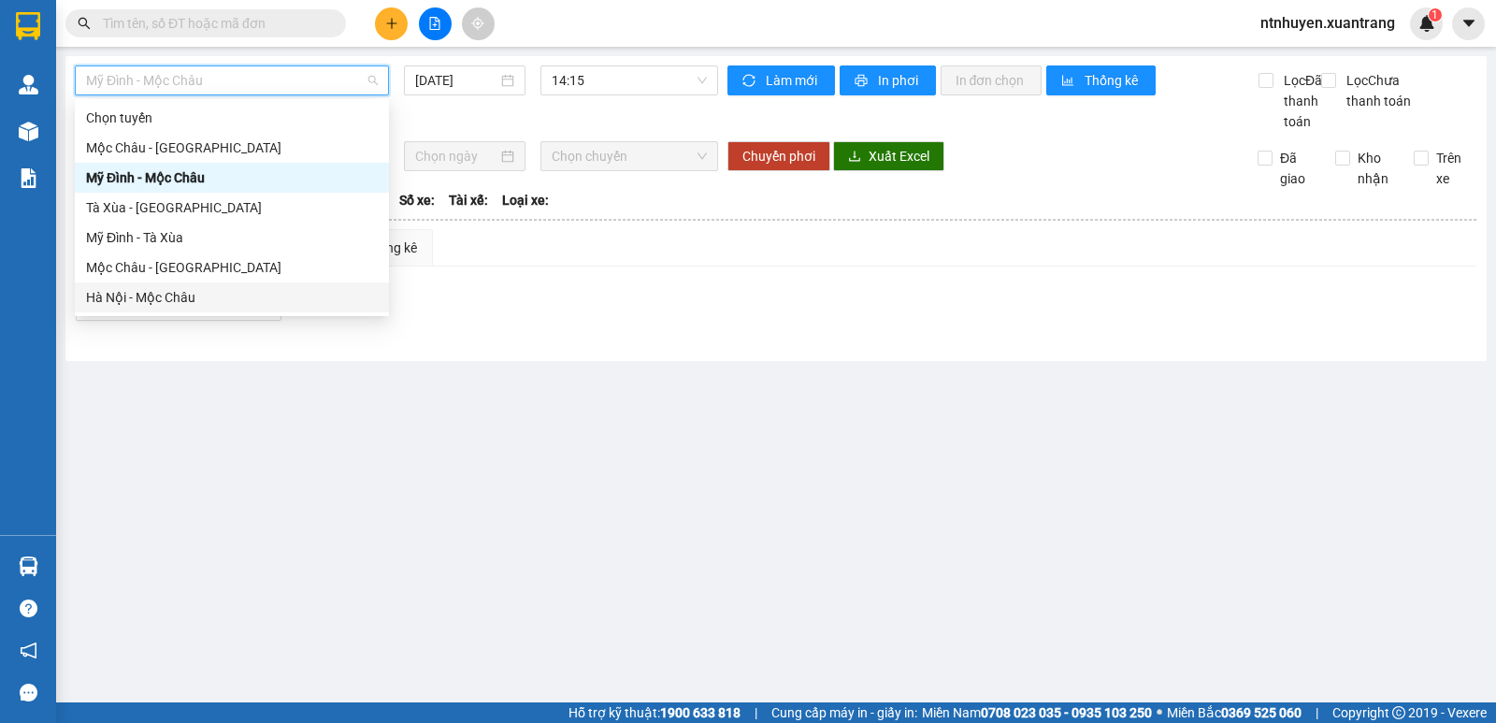
click at [170, 295] on div "Hà Nội - Mộc Châu" at bounding box center [232, 297] width 292 height 21
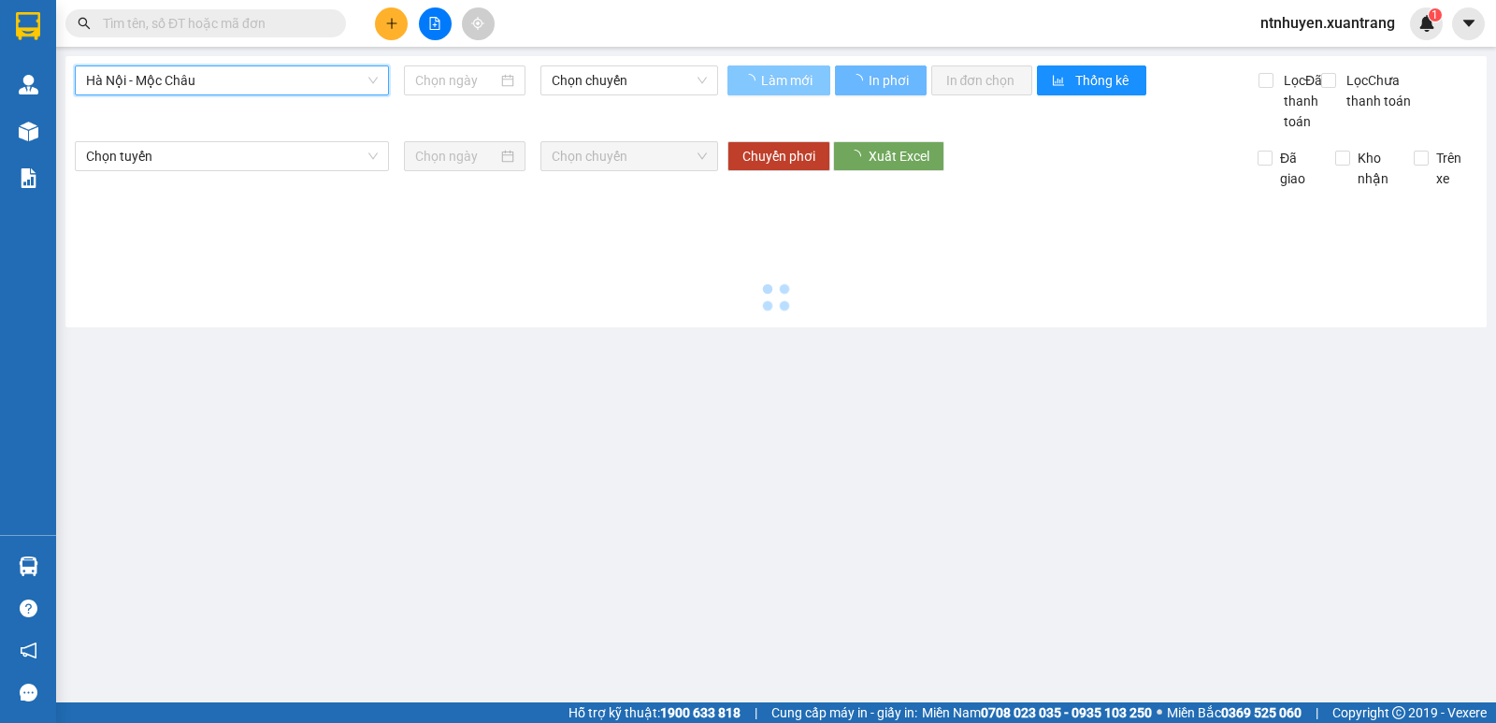
type input "[DATE]"
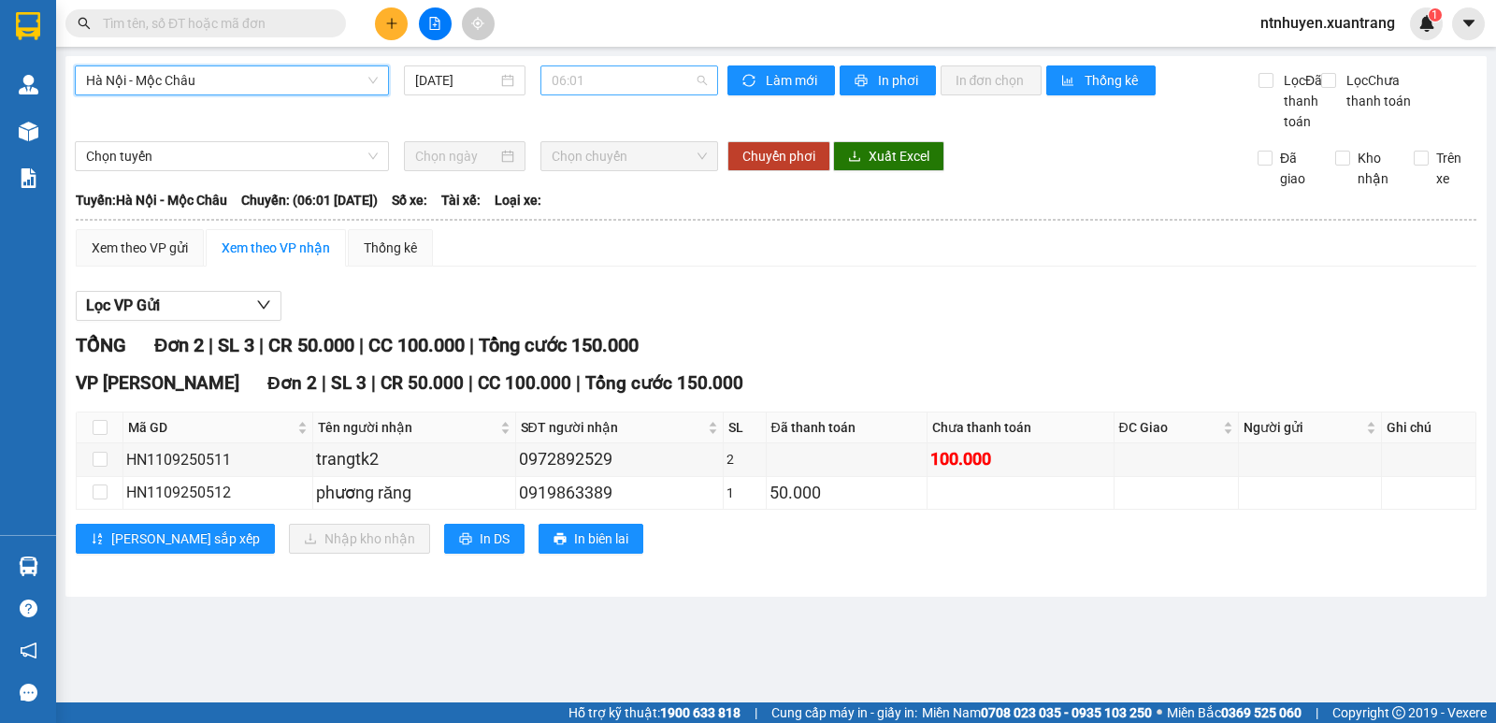
drag, startPoint x: 607, startPoint y: 85, endPoint x: 610, endPoint y: 74, distance: 11.6
click at [607, 86] on span "06:01" at bounding box center [629, 80] width 154 height 28
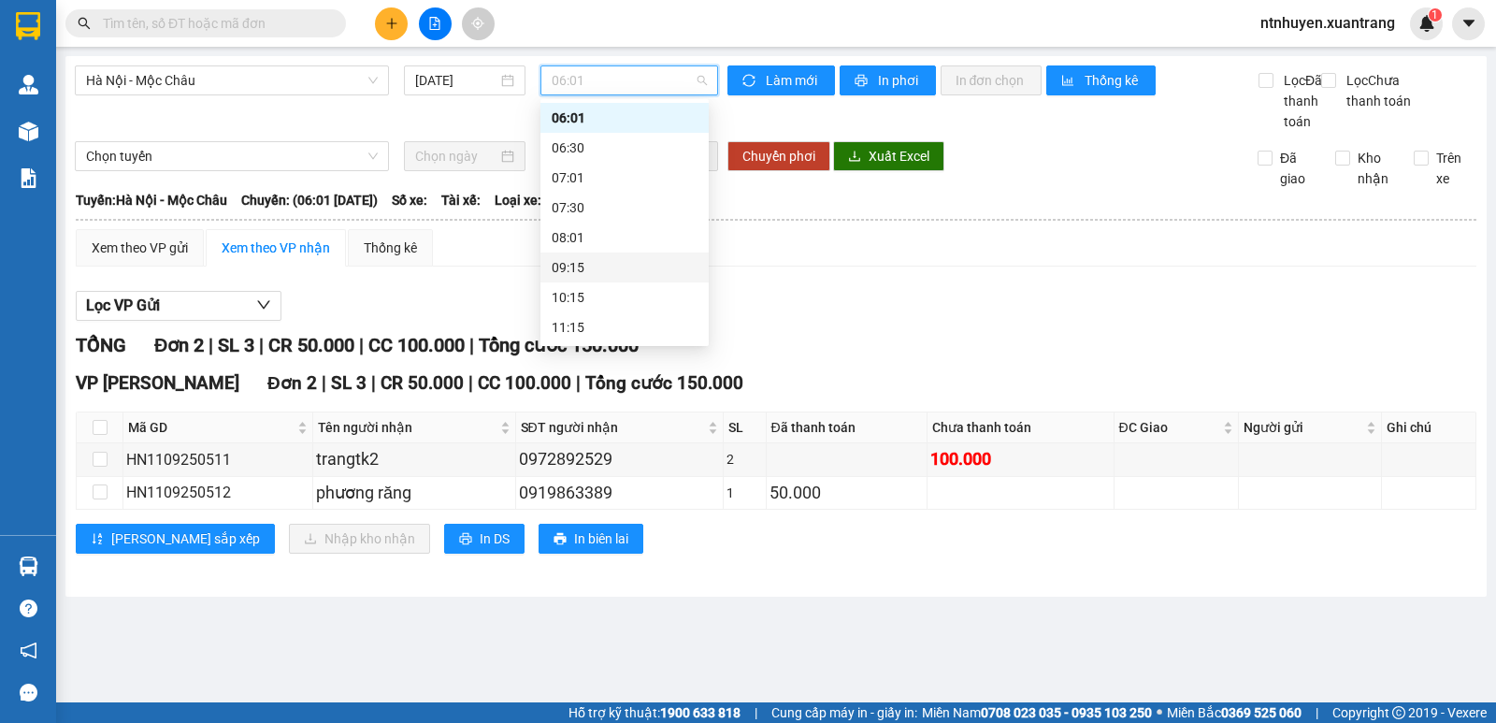
scroll to position [217, 0]
click at [581, 232] on div "14:15" at bounding box center [625, 230] width 146 height 21
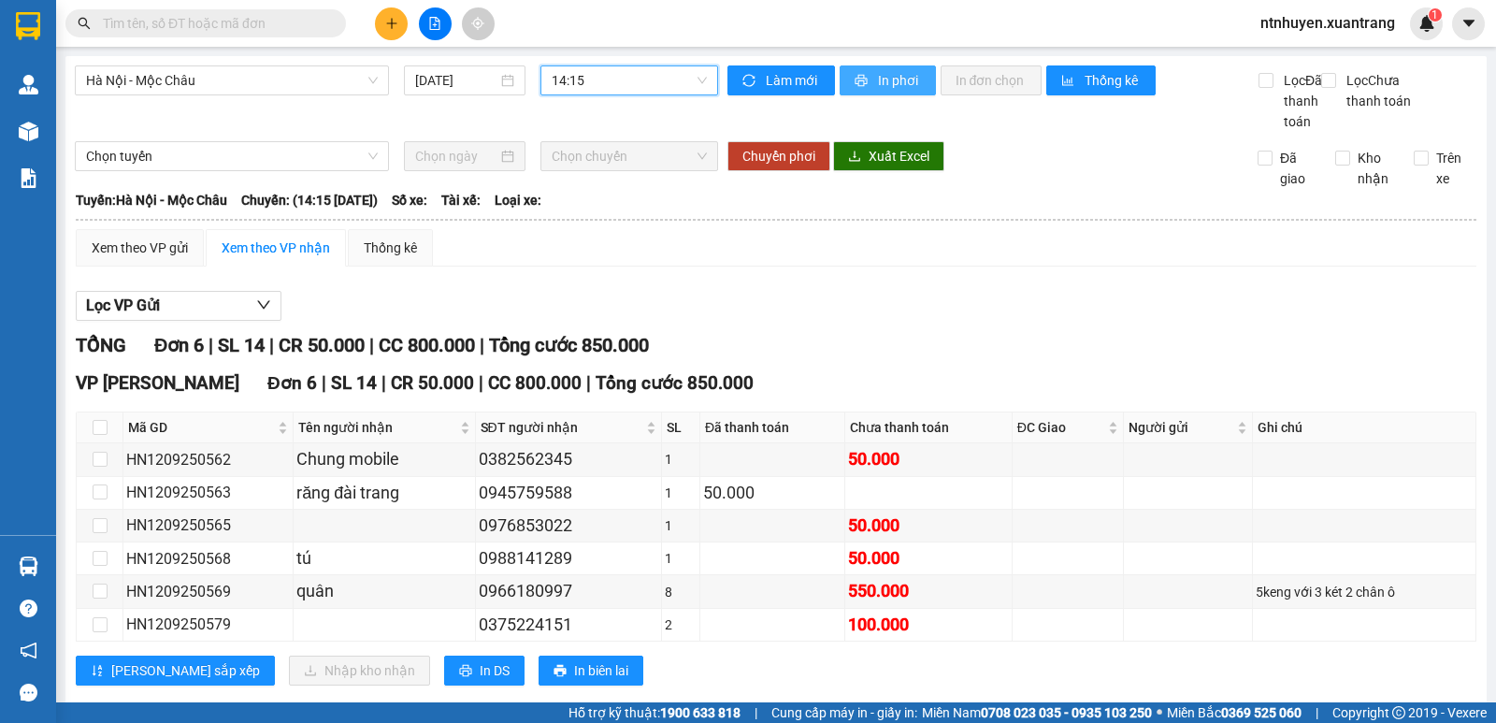
click at [862, 82] on span "printer" at bounding box center [863, 81] width 16 height 15
click at [627, 77] on span "14:15" at bounding box center [629, 80] width 154 height 28
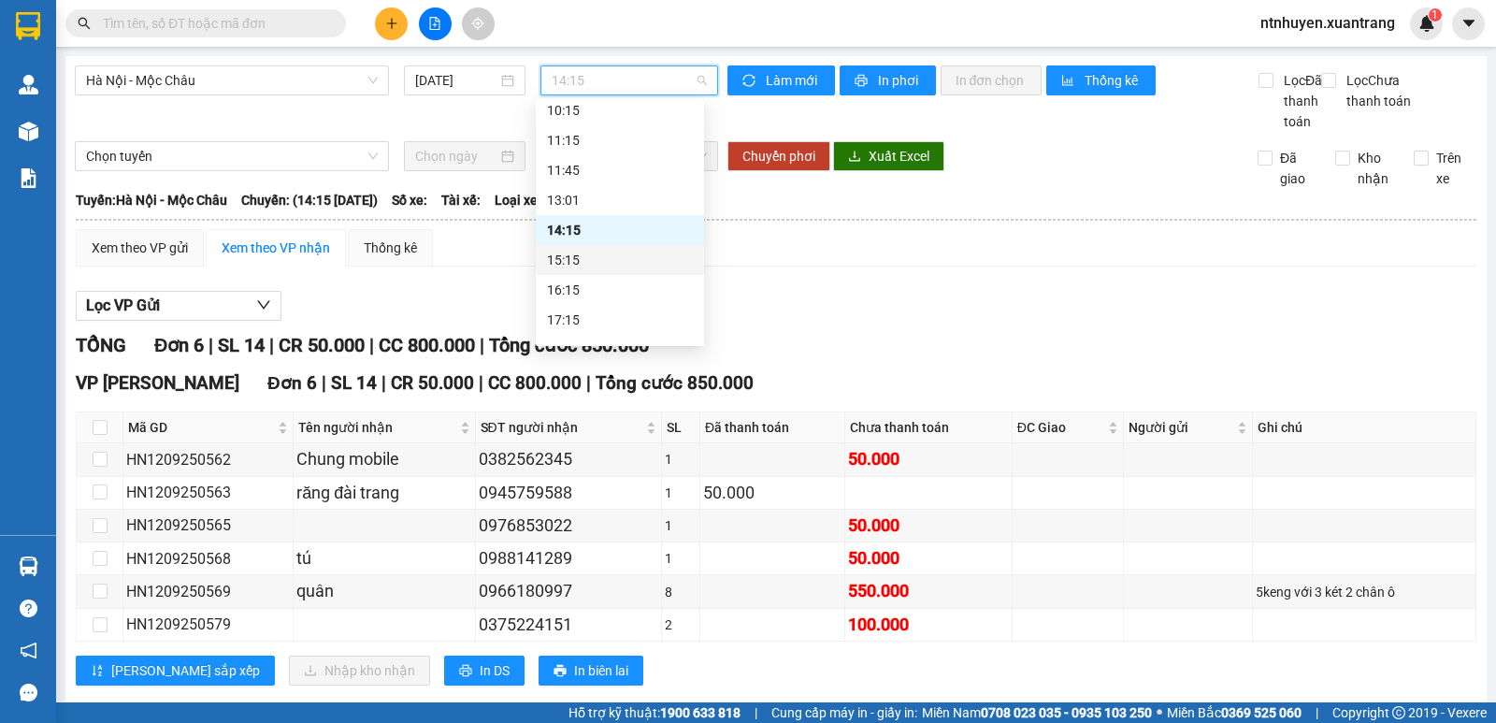
click at [589, 259] on div "15:15" at bounding box center [620, 260] width 146 height 21
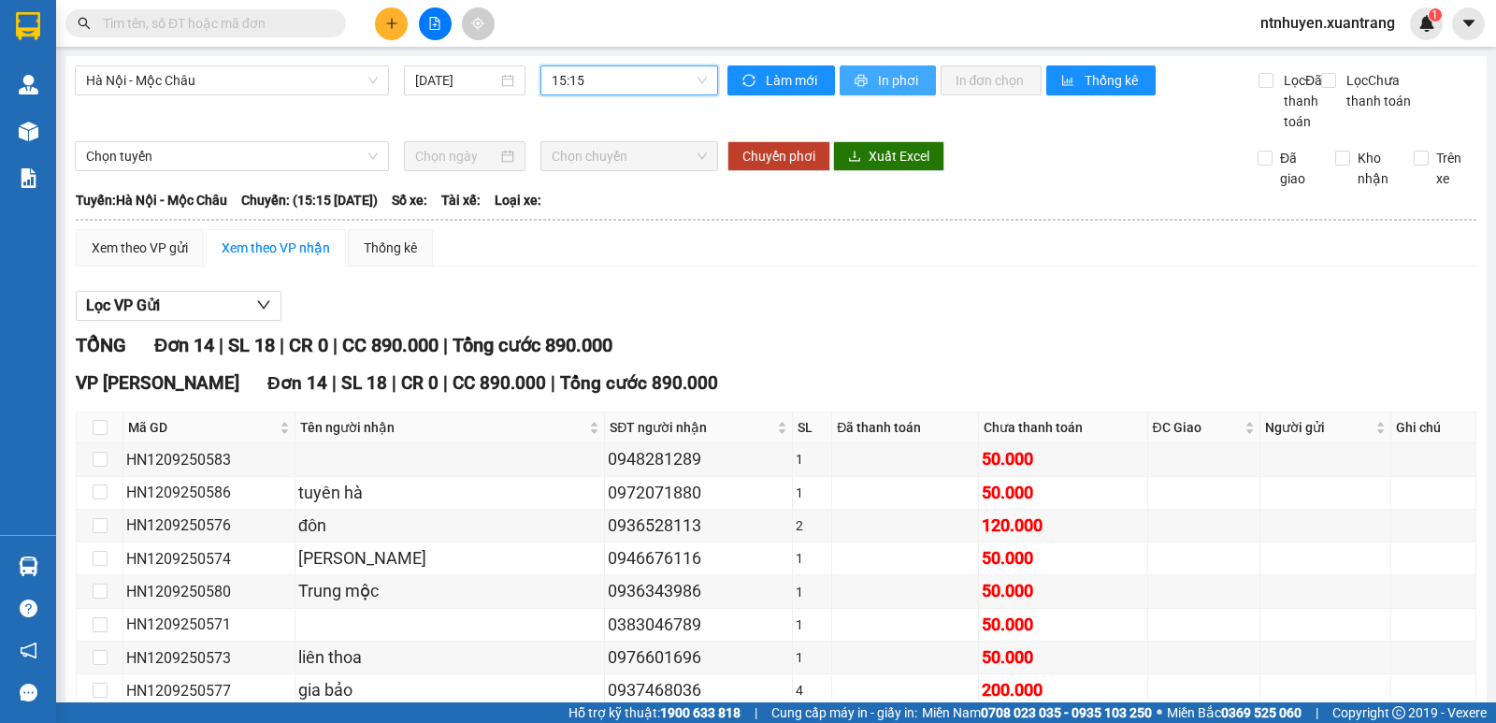
click at [886, 68] on button "In phơi" at bounding box center [888, 80] width 96 height 30
click at [639, 81] on span "15:15" at bounding box center [629, 80] width 154 height 28
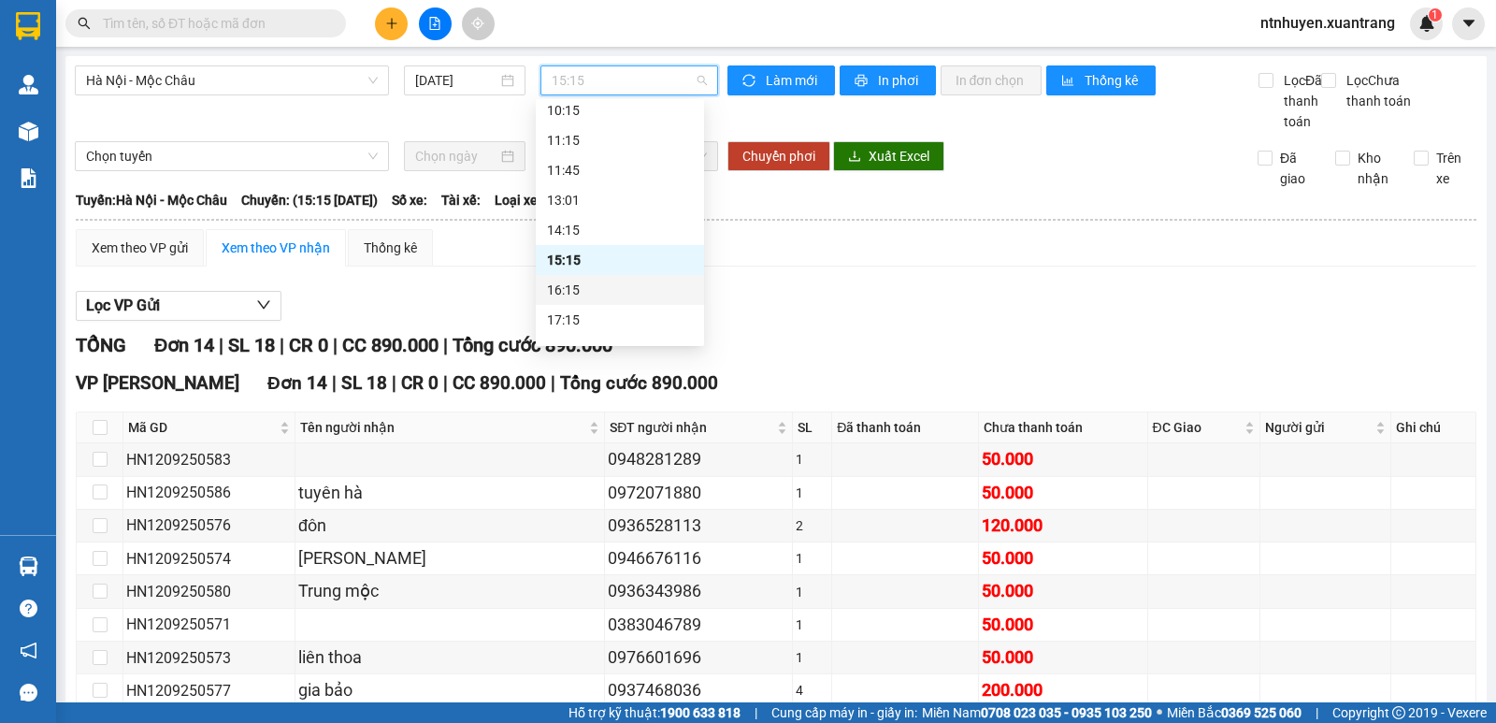
click at [600, 291] on div "16:15" at bounding box center [620, 290] width 146 height 21
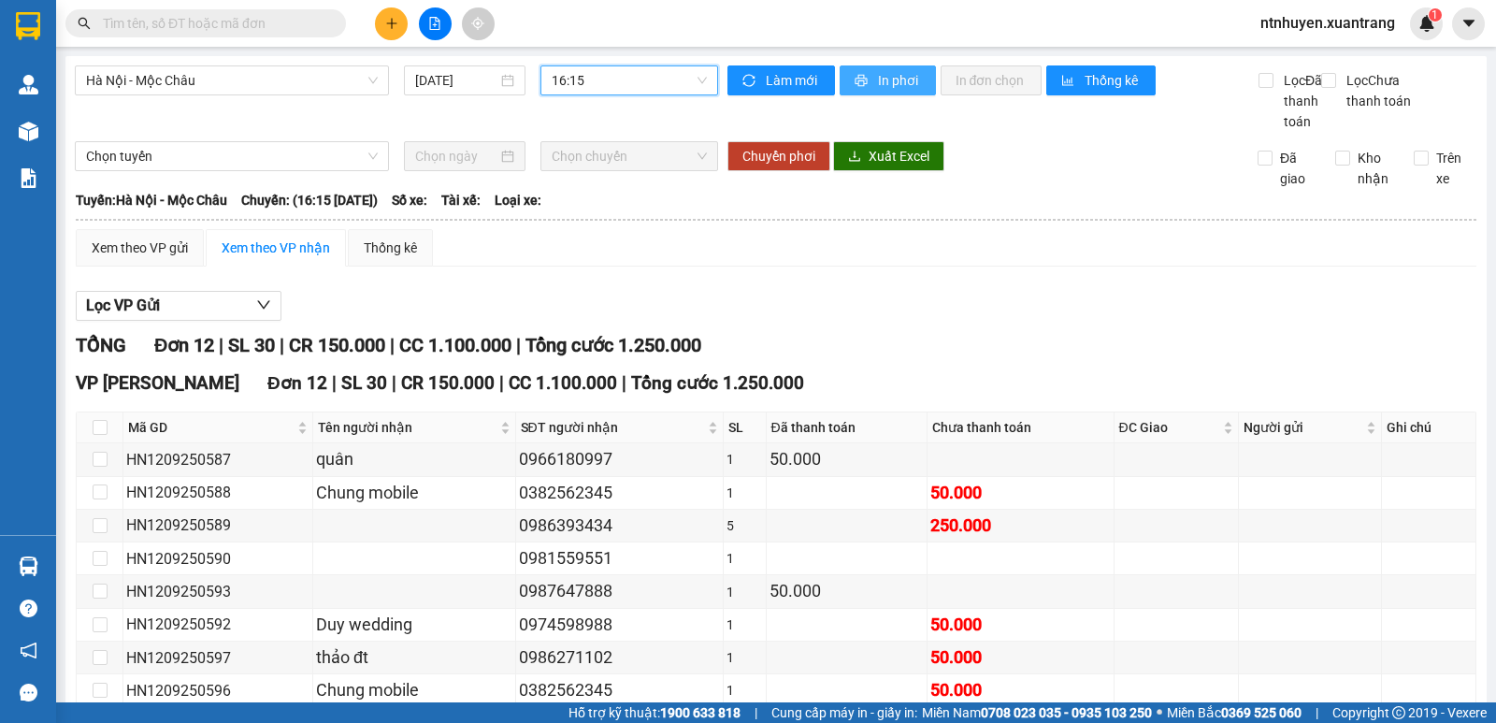
drag, startPoint x: 866, startPoint y: 73, endPoint x: 1030, endPoint y: 330, distance: 304.8
click at [866, 74] on button "In phơi" at bounding box center [888, 80] width 96 height 30
click at [626, 82] on span "16:15" at bounding box center [629, 80] width 154 height 28
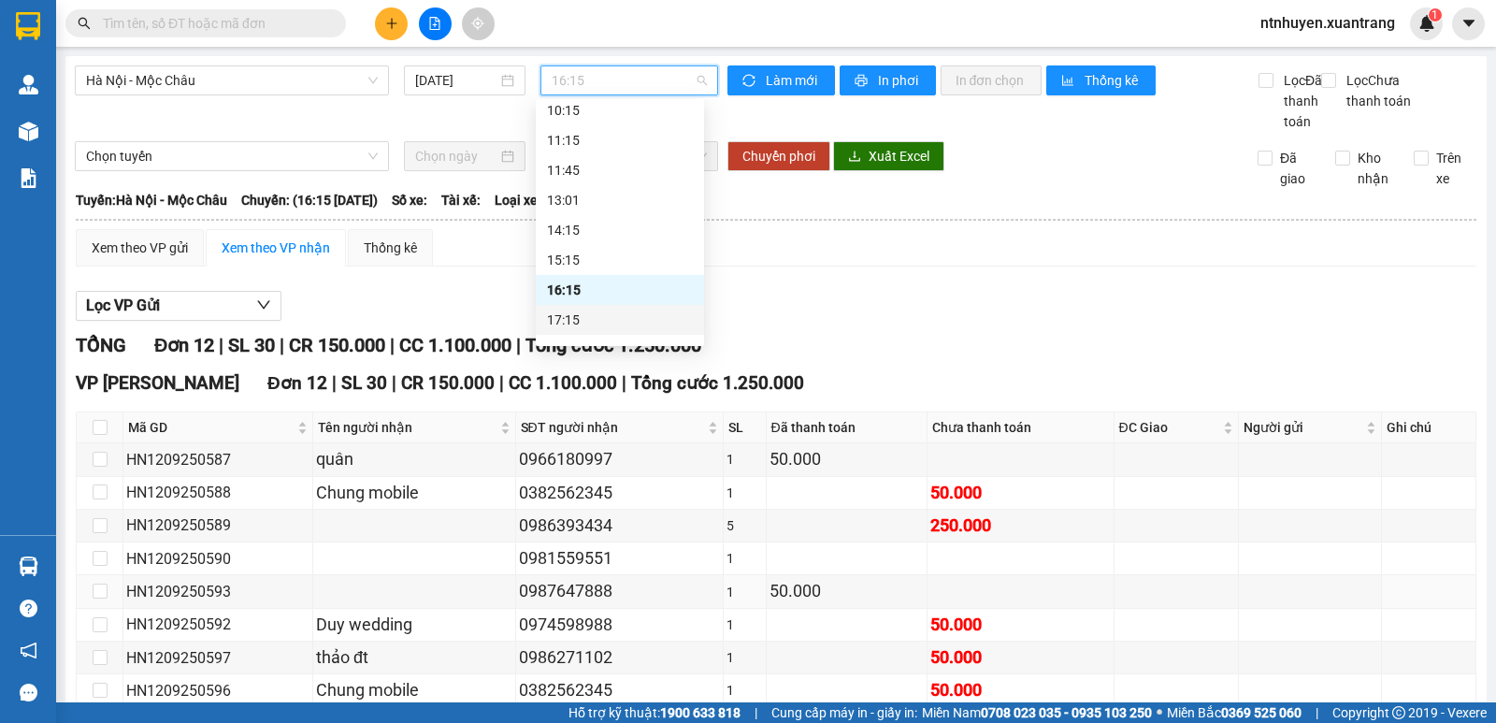
click at [606, 309] on div "17:15" at bounding box center [620, 320] width 168 height 30
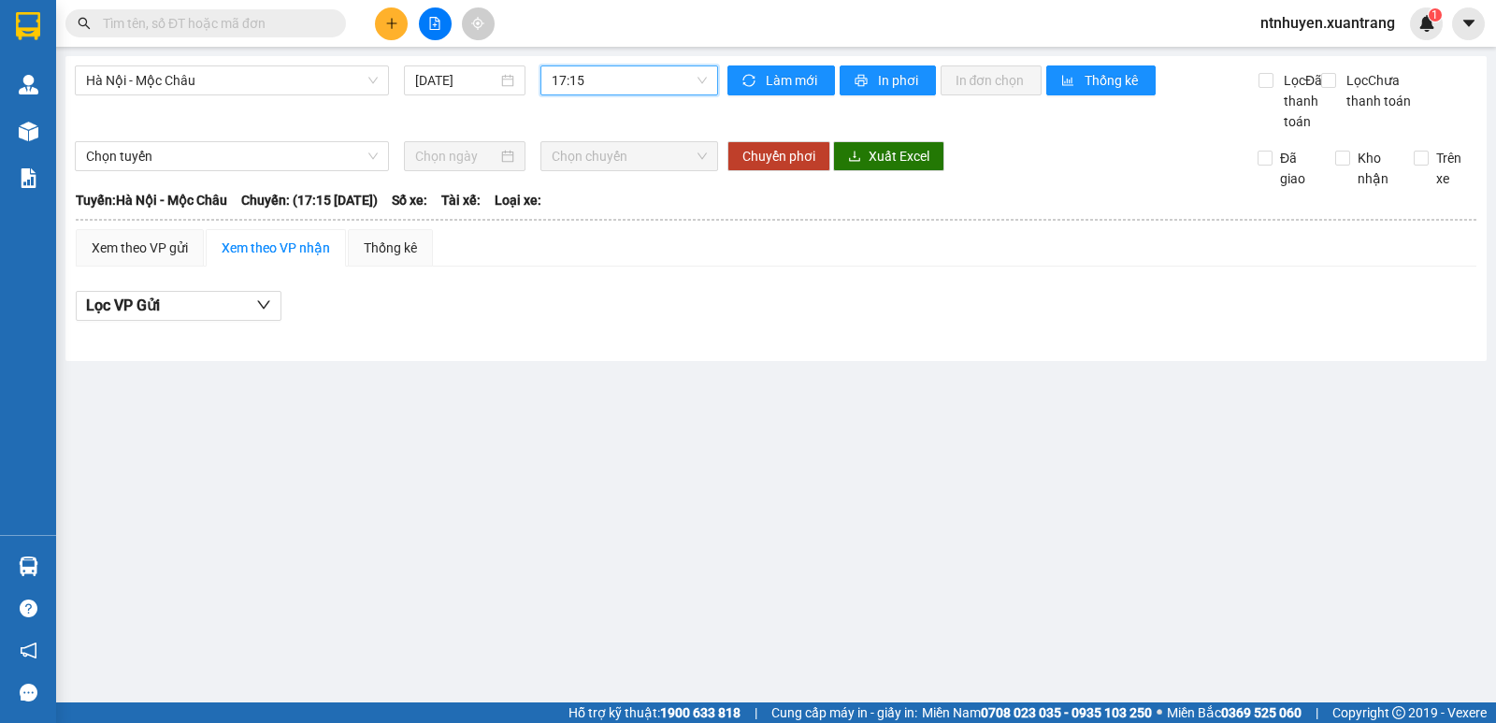
click at [204, 13] on input "text" at bounding box center [213, 23] width 221 height 21
paste input "0945759588"
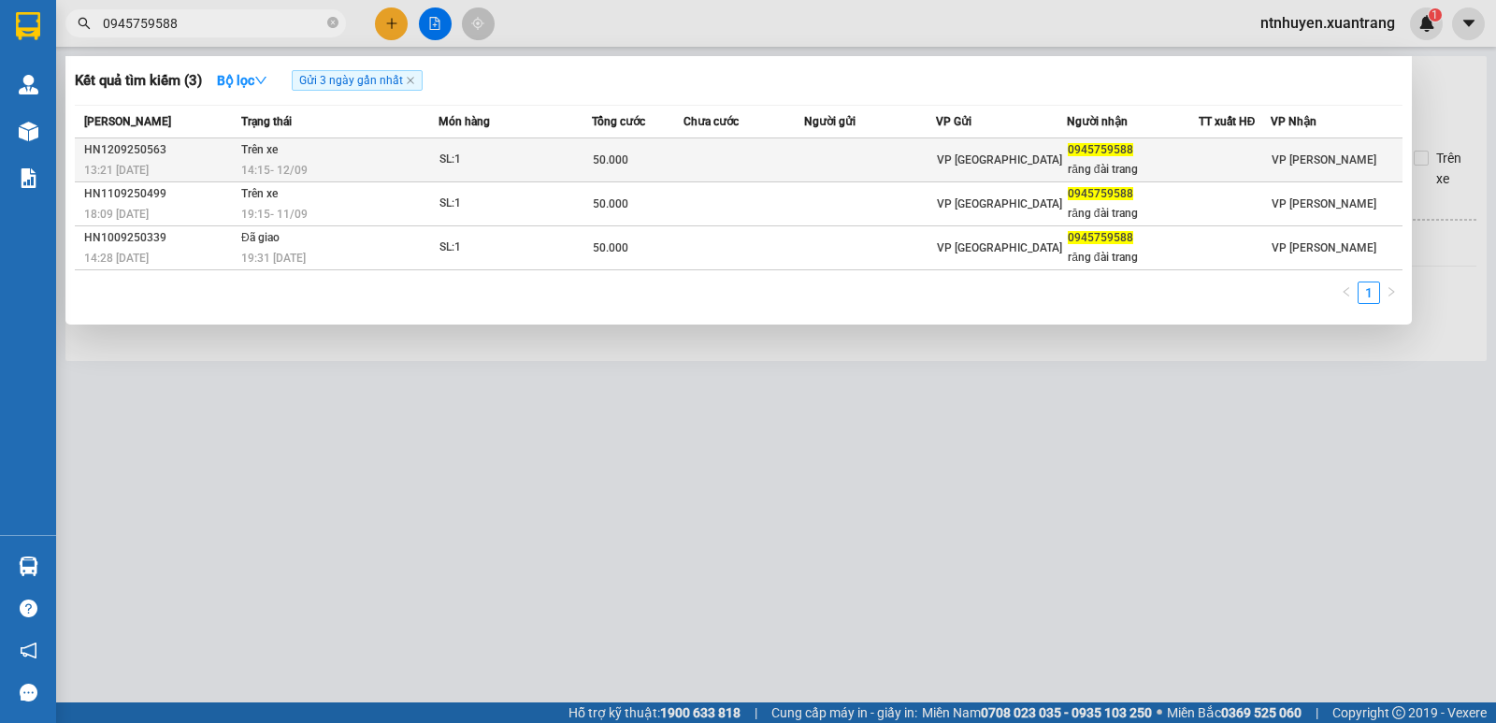
type input "0945759588"
click at [354, 151] on td "Trên xe 14:15 [DATE]" at bounding box center [338, 160] width 202 height 44
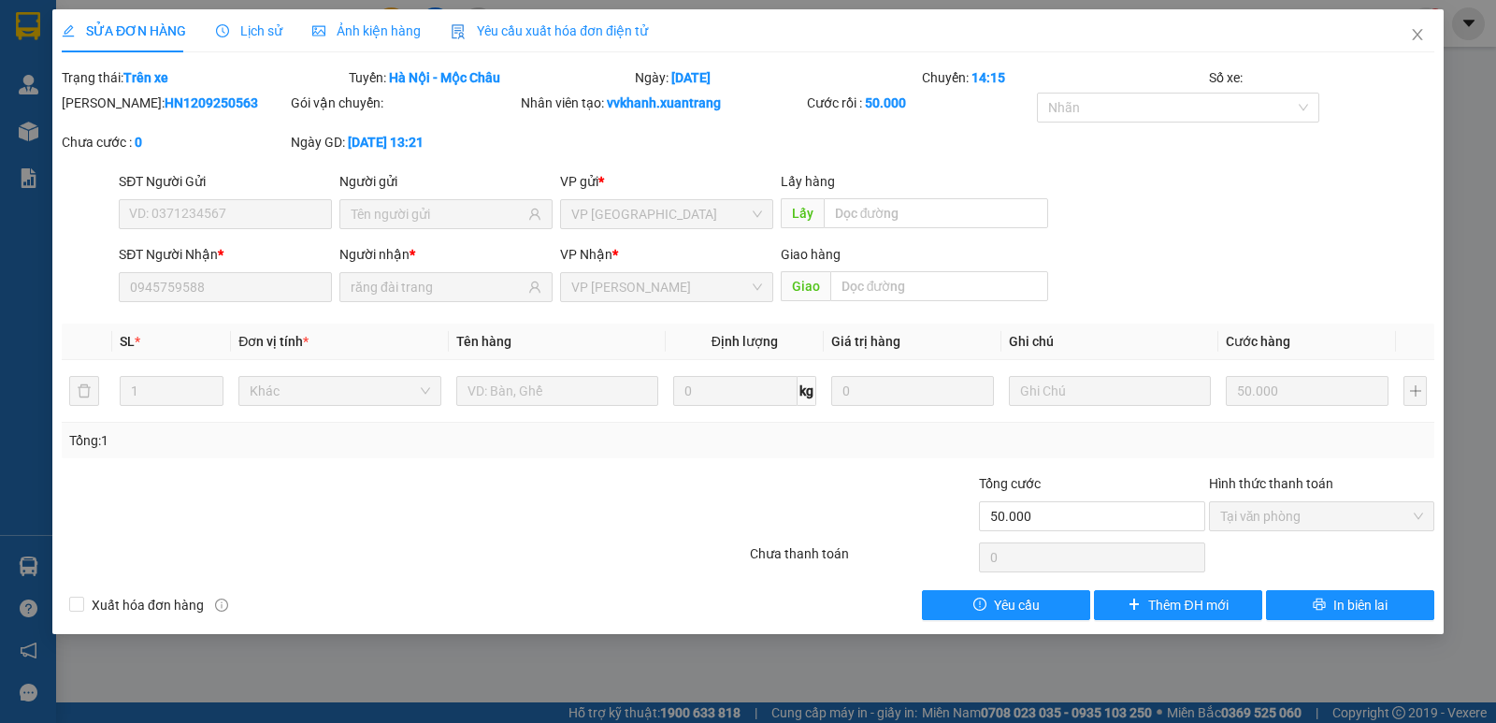
type input "0945759588"
type input "răng đài trang"
type input "50.000"
type input "0"
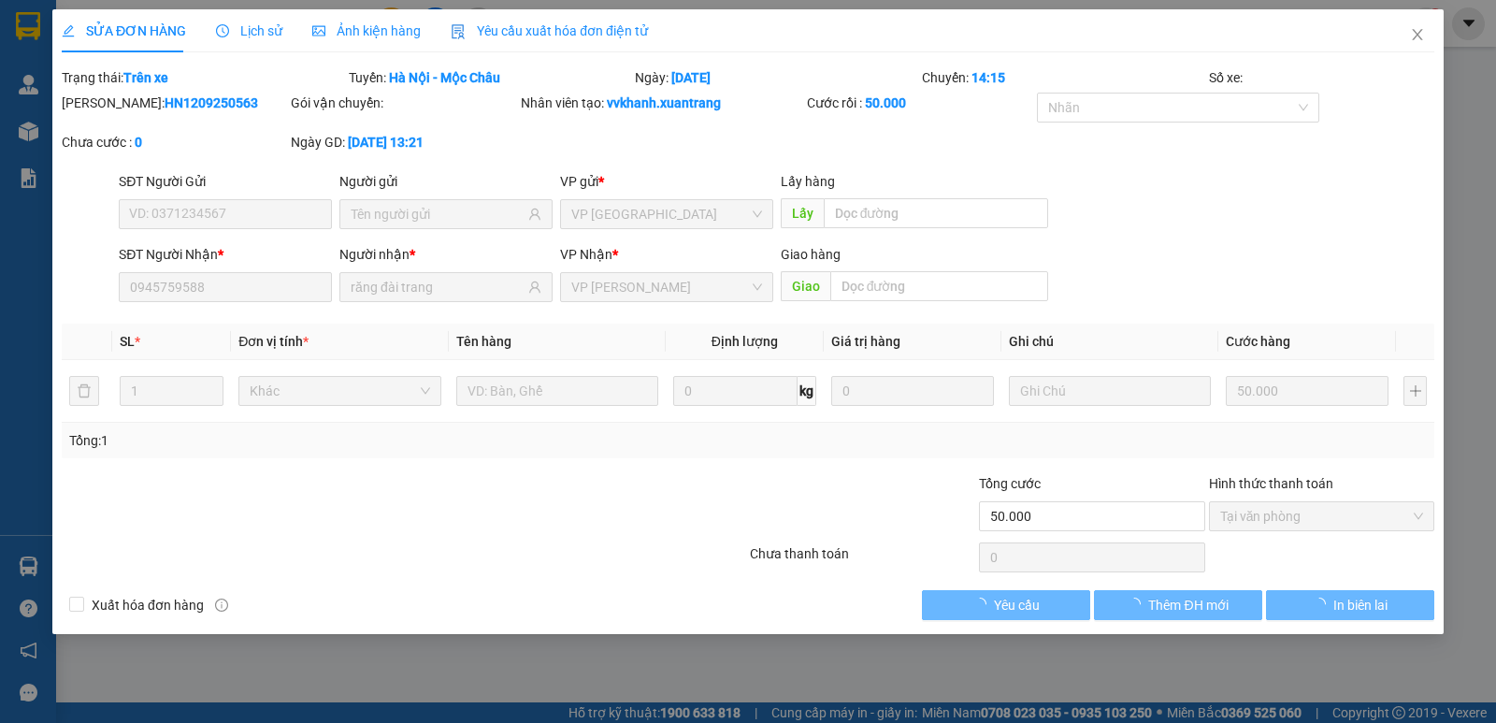
click at [352, 23] on span "Ảnh kiện hàng" at bounding box center [366, 30] width 108 height 15
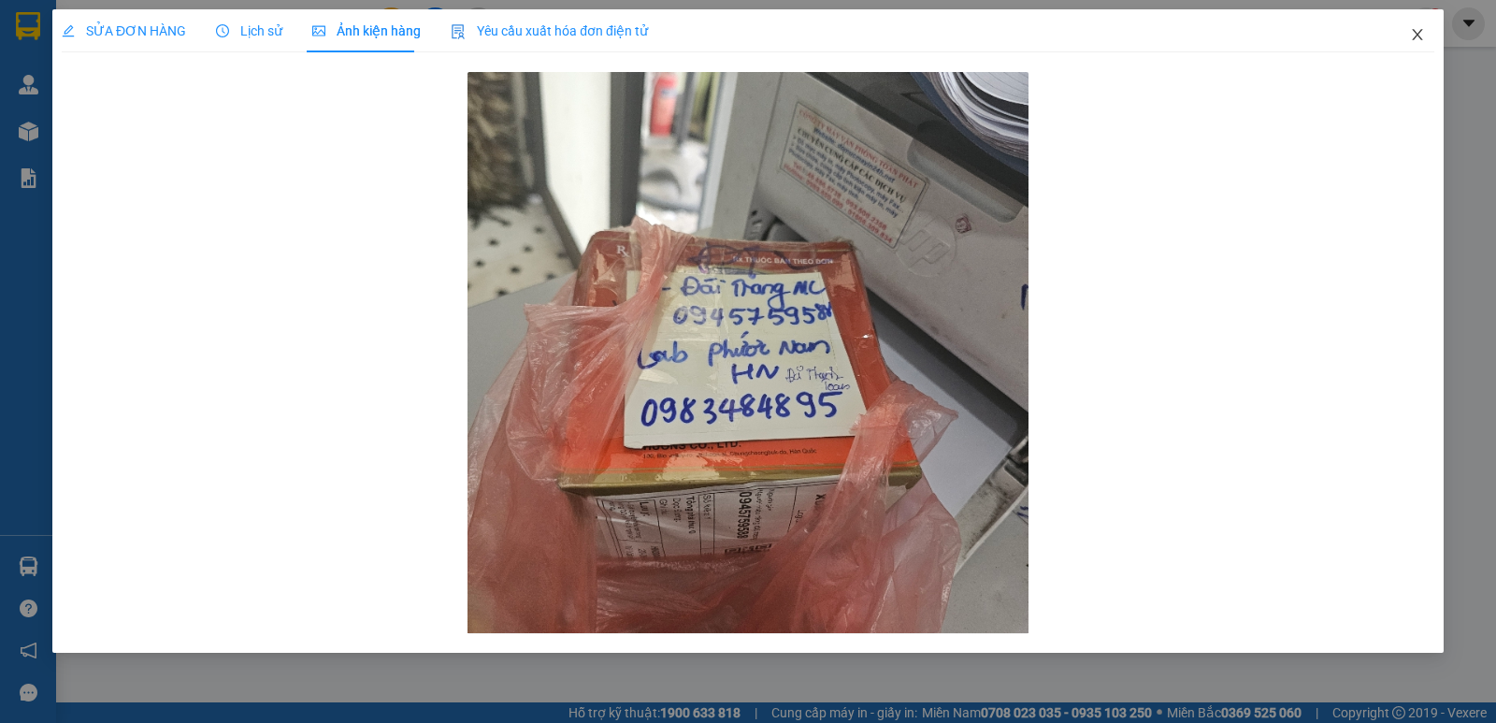
click at [1414, 40] on icon "close" at bounding box center [1417, 34] width 10 height 11
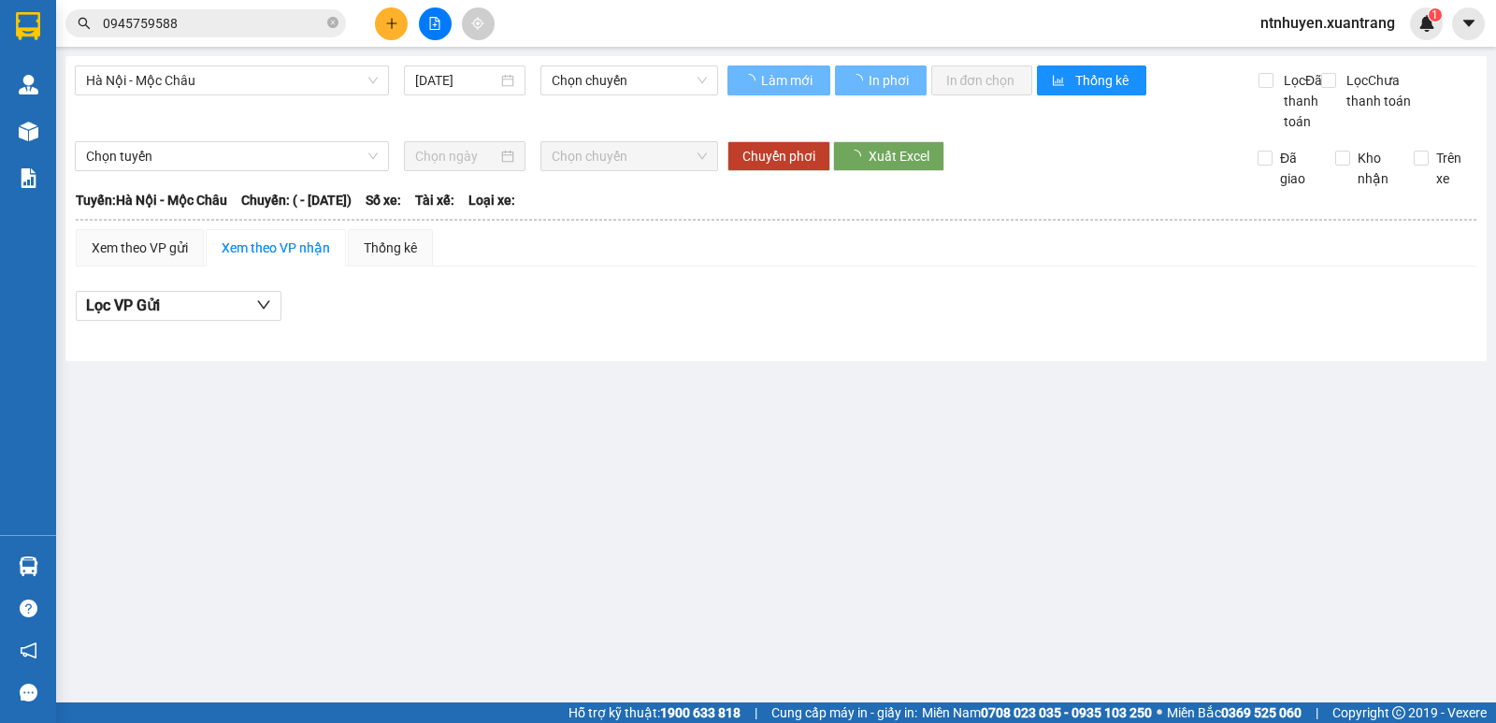
click at [256, 22] on input "0945759588" at bounding box center [213, 23] width 221 height 21
